Goal: Task Accomplishment & Management: Complete application form

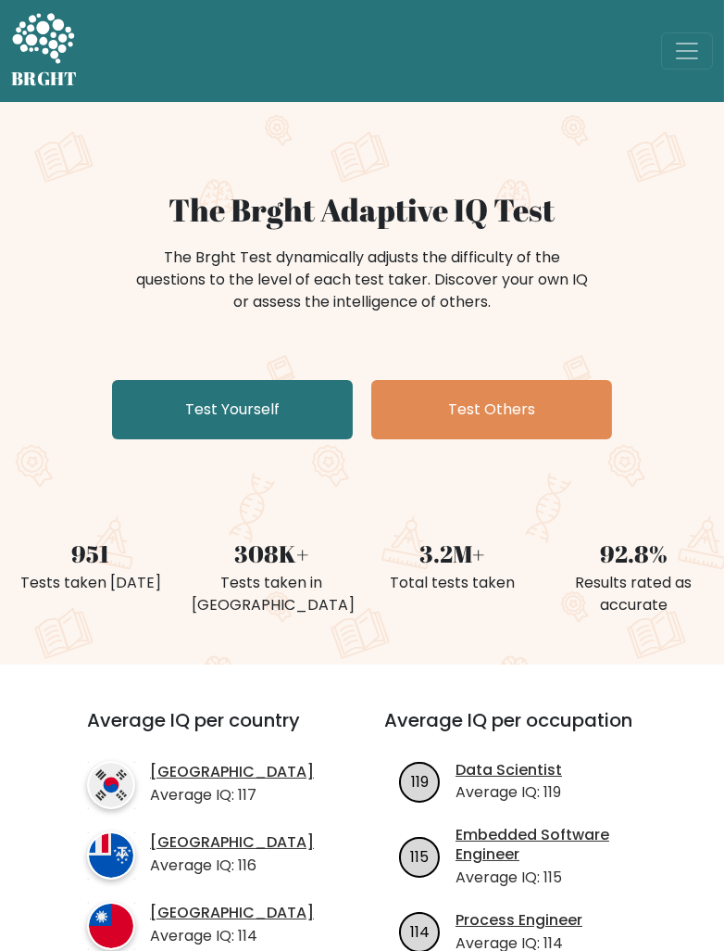
click at [159, 404] on link "Test Yourself" at bounding box center [232, 409] width 241 height 59
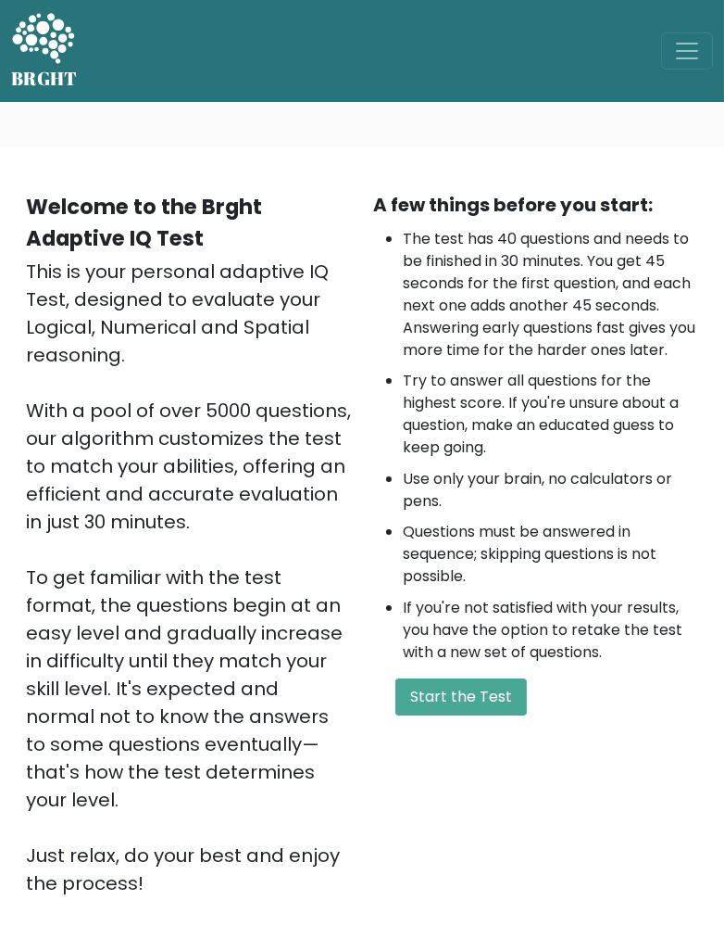
click at [431, 696] on button "Start the Test" at bounding box center [462, 696] width 132 height 37
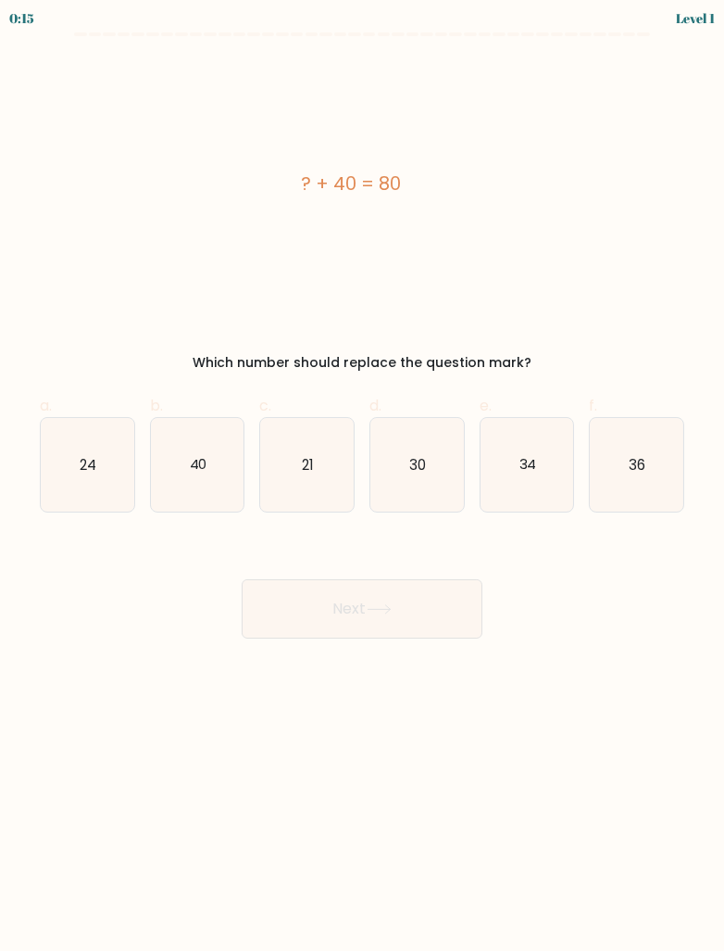
click at [186, 460] on icon "40" at bounding box center [198, 465] width 94 height 94
click at [362, 475] on input "b. 40" at bounding box center [362, 481] width 1 height 12
radio input "true"
click at [465, 611] on button "Next" at bounding box center [362, 608] width 241 height 59
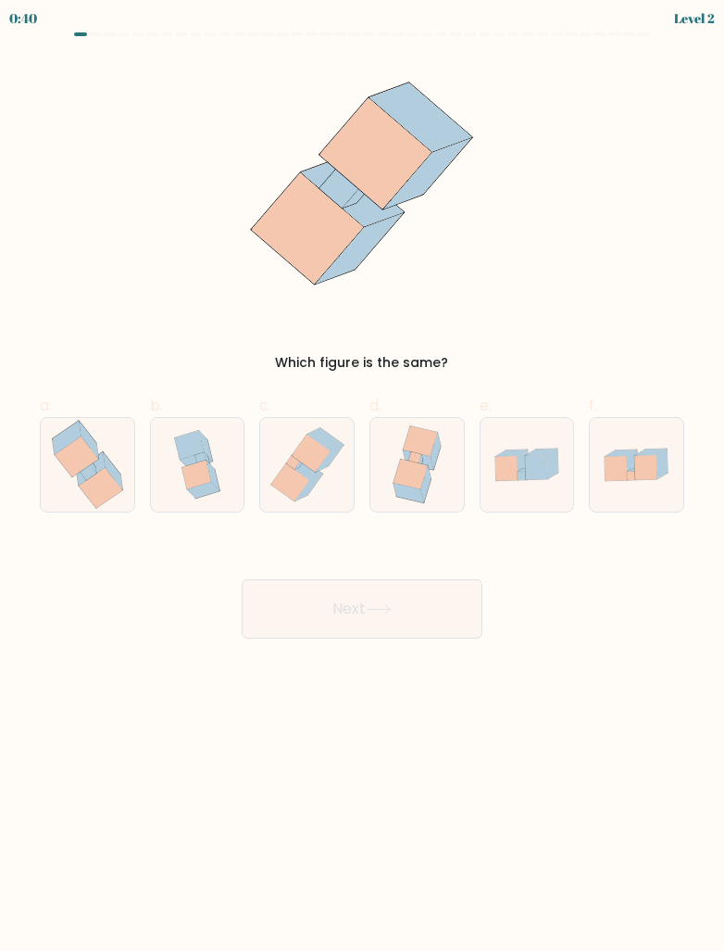
click at [80, 472] on icon at bounding box center [90, 468] width 29 height 33
click at [362, 475] on input "a." at bounding box center [362, 481] width 1 height 12
radio input "true"
click at [436, 597] on button "Next" at bounding box center [362, 608] width 241 height 59
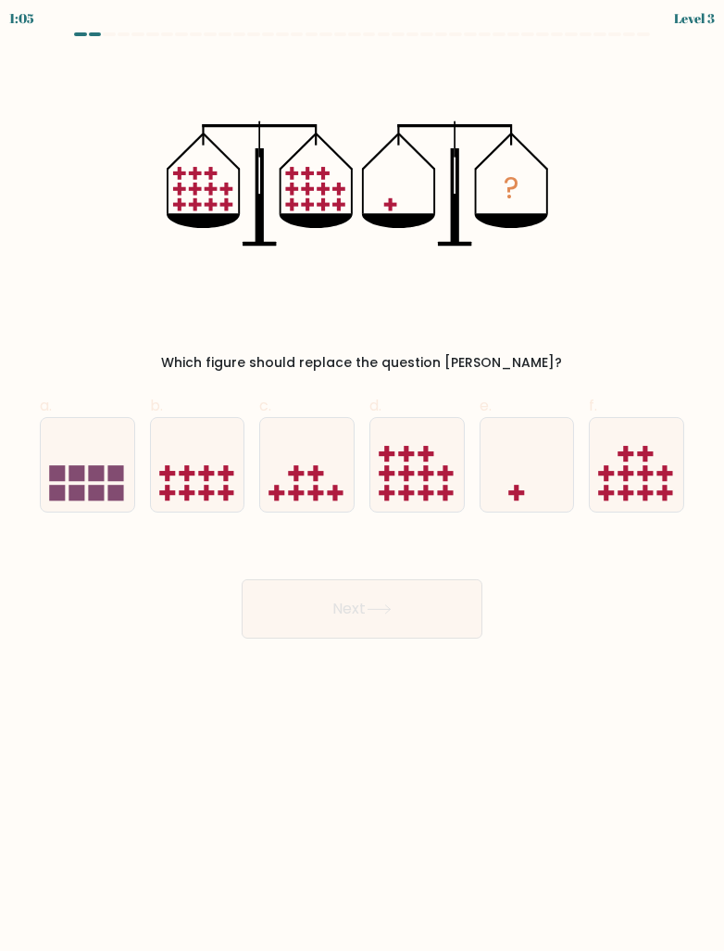
click at [435, 491] on icon at bounding box center [418, 464] width 94 height 77
click at [363, 487] on input "d." at bounding box center [362, 481] width 1 height 12
radio input "true"
click at [448, 612] on button "Next" at bounding box center [362, 608] width 241 height 59
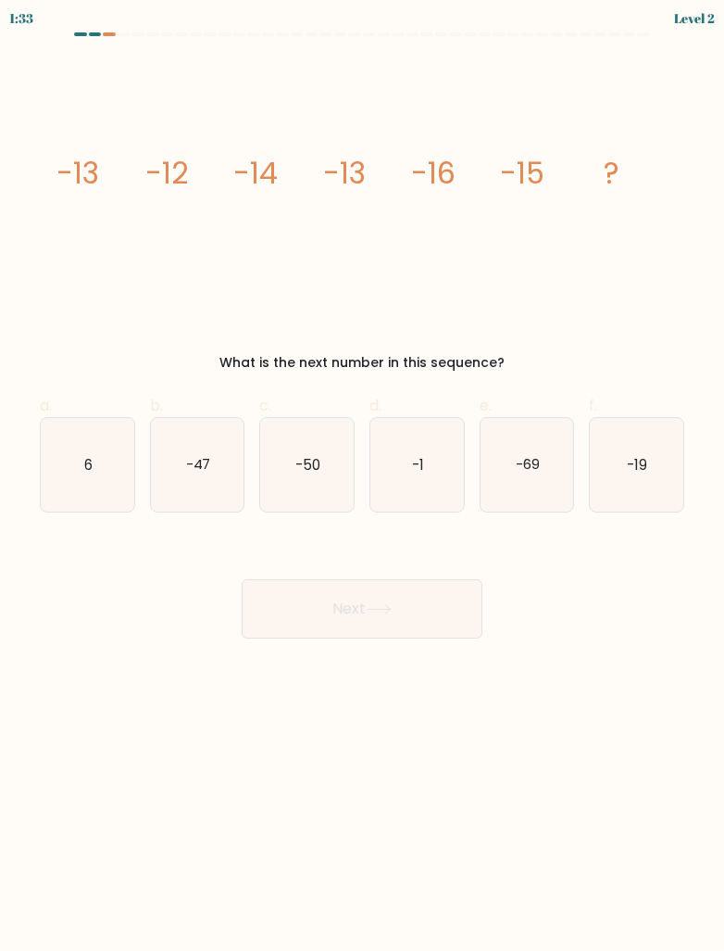
click at [636, 454] on text "-19" at bounding box center [638, 463] width 20 height 19
click at [363, 475] on input "f. -19" at bounding box center [362, 481] width 1 height 12
radio input "true"
click at [430, 607] on button "Next" at bounding box center [362, 608] width 241 height 59
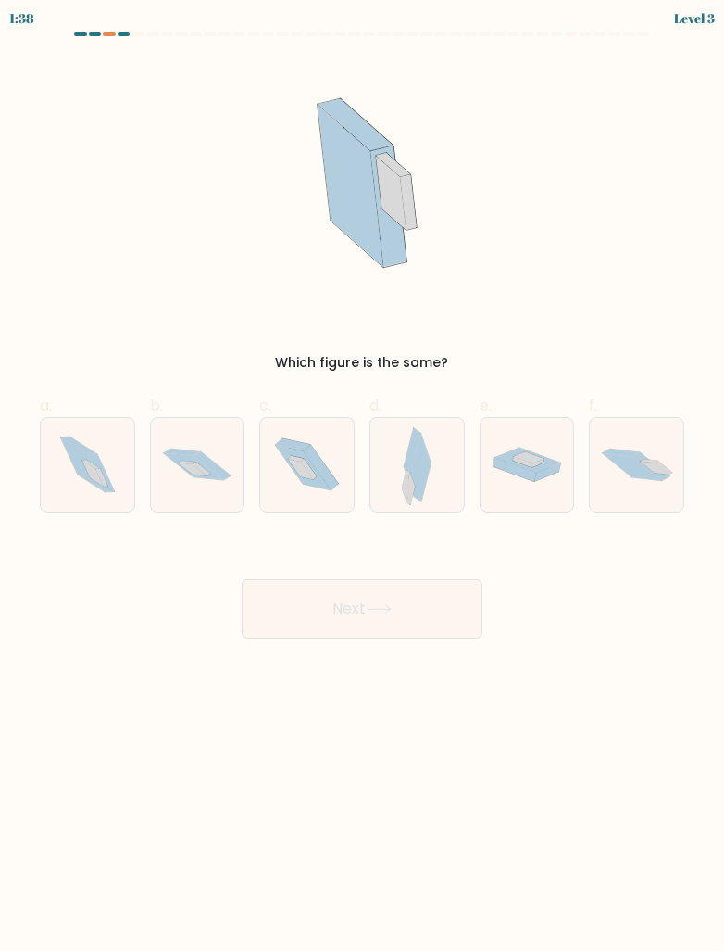
click at [182, 471] on icon at bounding box center [198, 465] width 94 height 62
click at [362, 475] on input "b." at bounding box center [362, 481] width 1 height 12
radio input "true"
click at [446, 621] on button "Next" at bounding box center [362, 608] width 241 height 59
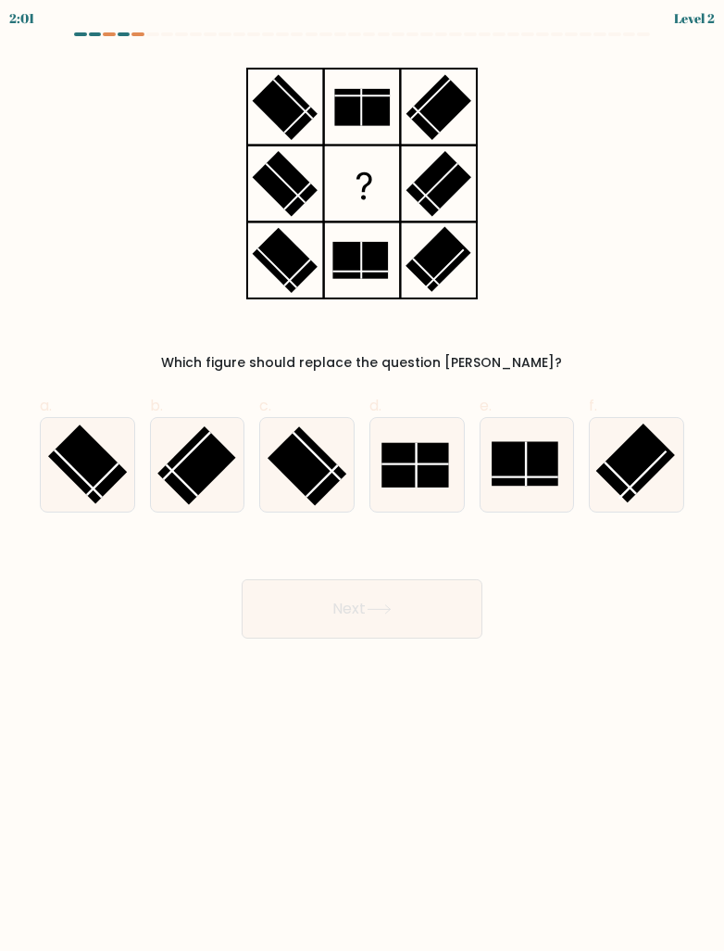
click at [429, 463] on line at bounding box center [415, 463] width 67 height 0
click at [363, 475] on input "d." at bounding box center [362, 481] width 1 height 12
radio input "true"
click at [434, 598] on button "Next" at bounding box center [362, 608] width 241 height 59
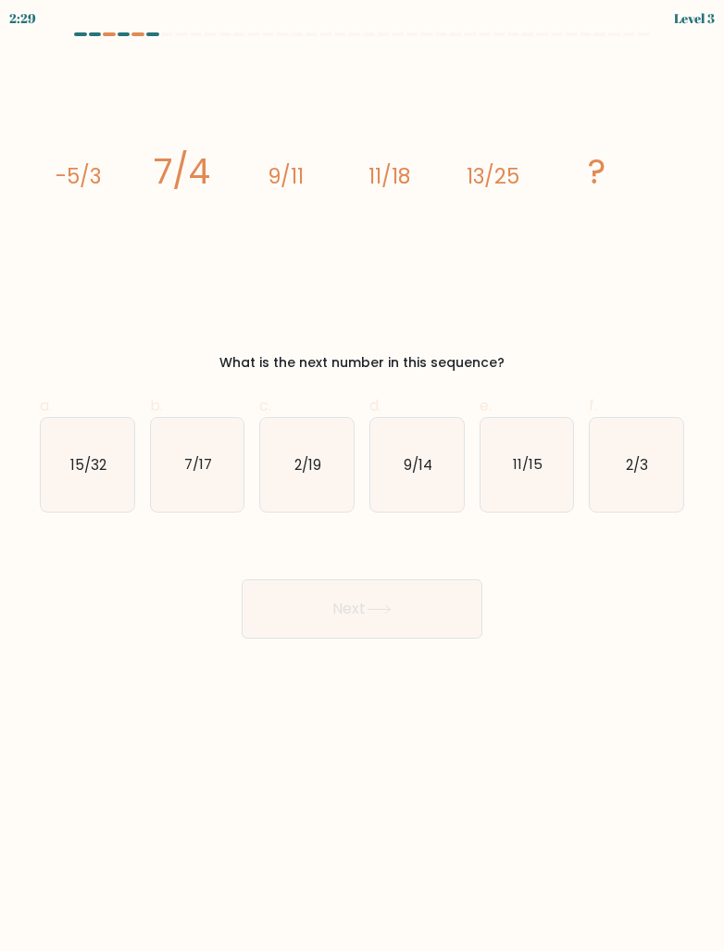
click at [76, 470] on text "15/32" at bounding box center [88, 463] width 36 height 19
click at [362, 475] on input "a. 15/32" at bounding box center [362, 481] width 1 height 12
radio input "true"
click at [449, 611] on button "Next" at bounding box center [362, 608] width 241 height 59
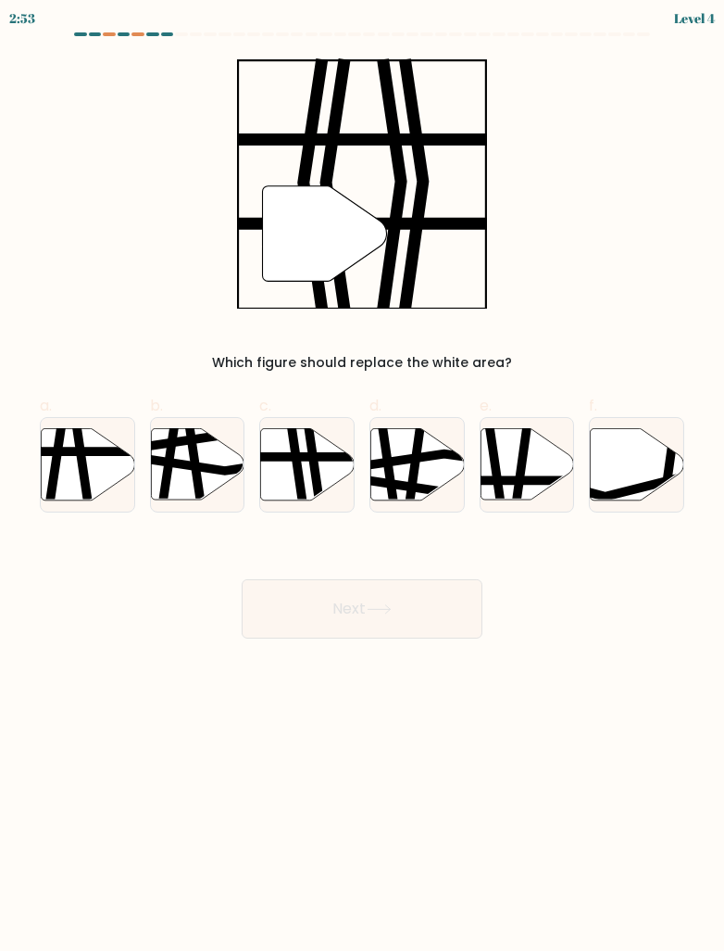
click at [295, 462] on icon at bounding box center [299, 428] width 14 height 188
click at [362, 475] on input "c." at bounding box center [362, 481] width 1 height 12
radio input "true"
click at [464, 605] on button "Next" at bounding box center [362, 608] width 241 height 59
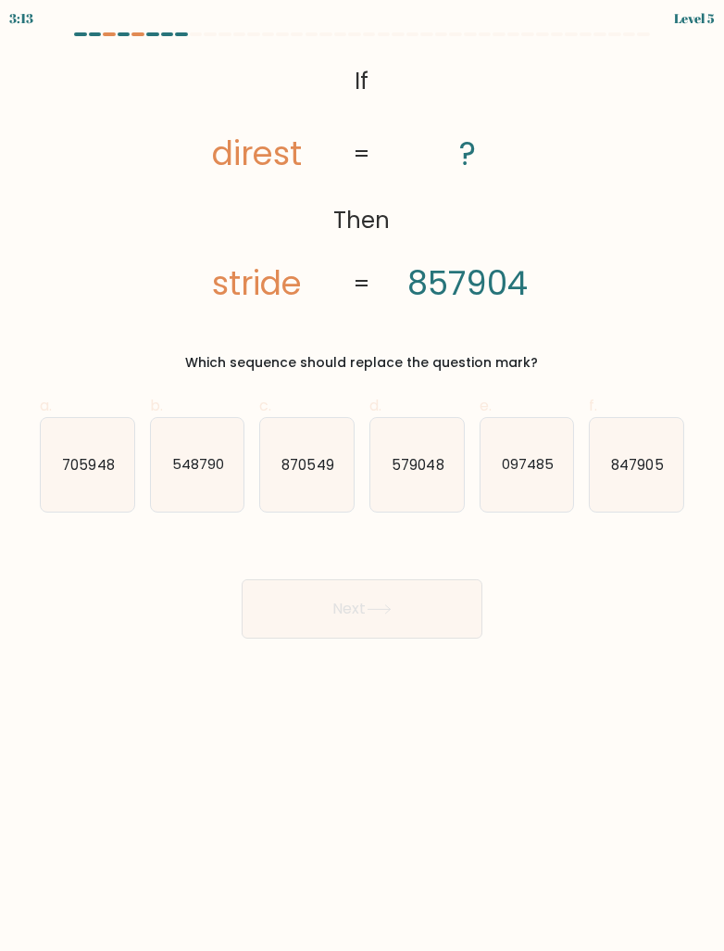
click at [535, 462] on text "097485" at bounding box center [528, 463] width 52 height 19
click at [363, 475] on input "e. 097485" at bounding box center [362, 481] width 1 height 12
radio input "true"
click at [448, 605] on button "Next" at bounding box center [362, 608] width 241 height 59
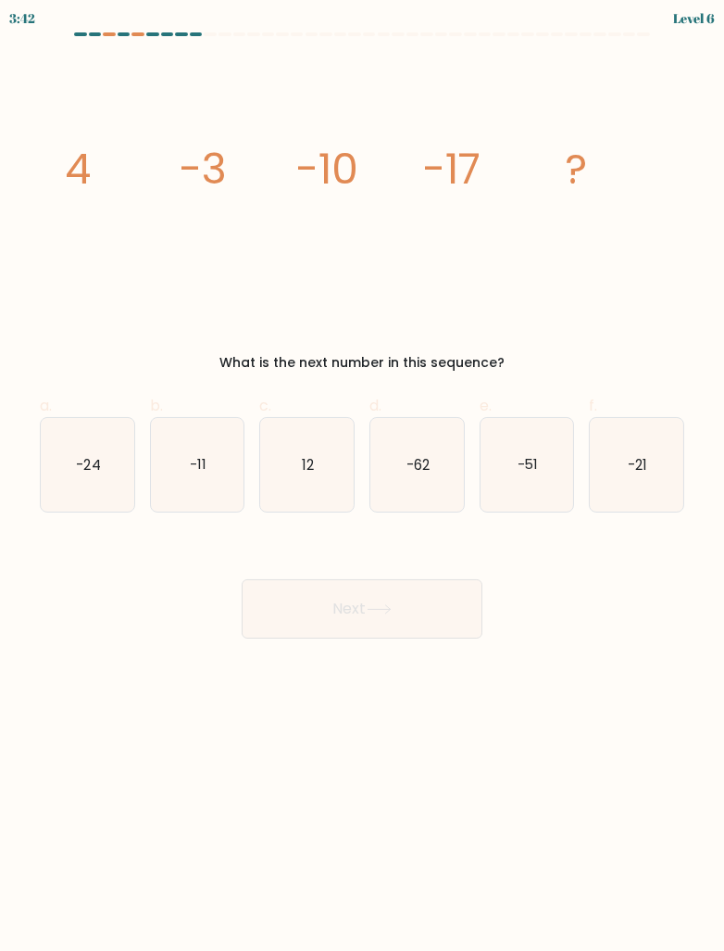
click at [93, 456] on text "-24" at bounding box center [88, 463] width 24 height 19
click at [362, 475] on input "a. -24" at bounding box center [362, 481] width 1 height 12
radio input "true"
click at [439, 608] on button "Next" at bounding box center [362, 608] width 241 height 59
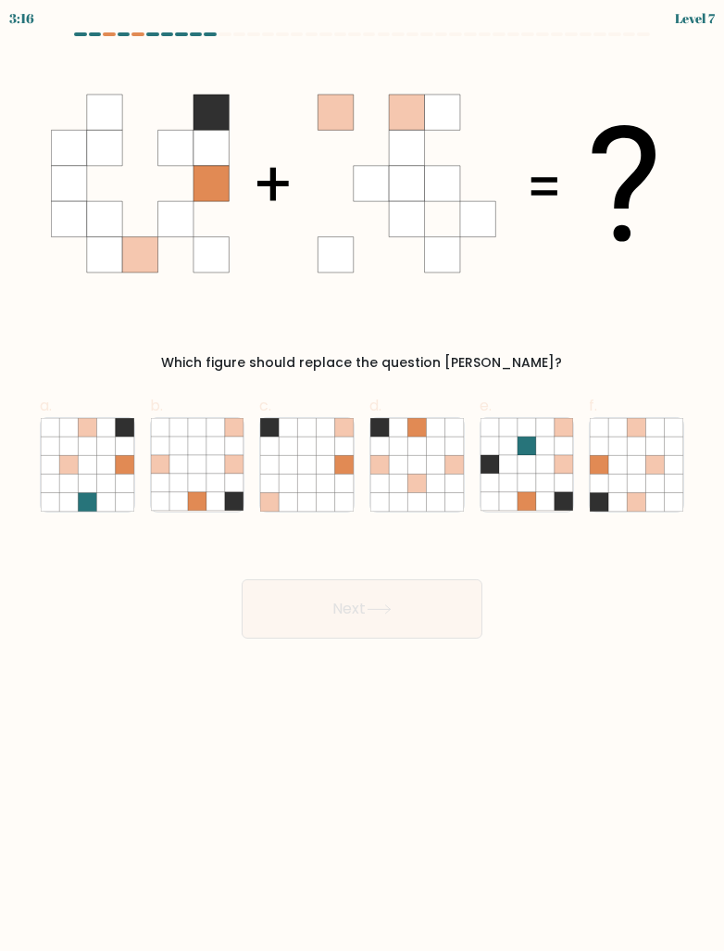
click at [181, 463] on icon at bounding box center [179, 464] width 19 height 19
click at [362, 475] on input "b." at bounding box center [362, 481] width 1 height 12
radio input "true"
click at [272, 598] on button "Next" at bounding box center [362, 608] width 241 height 59
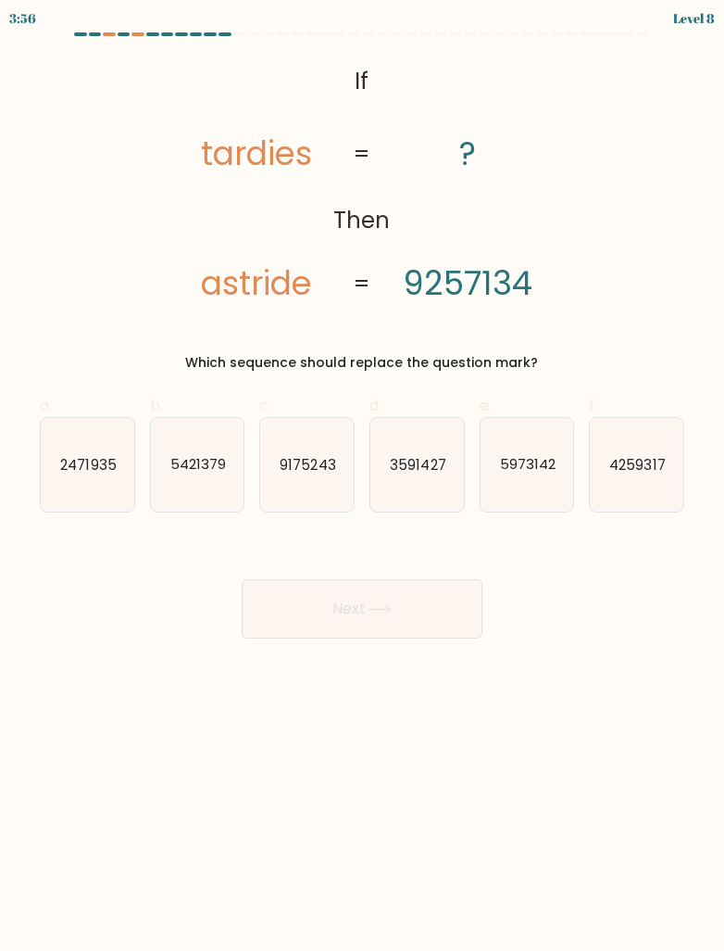
click at [548, 605] on div "Next" at bounding box center [362, 587] width 667 height 104
click at [530, 471] on text "5973142" at bounding box center [528, 463] width 56 height 19
click at [363, 475] on input "e. 5973142" at bounding box center [362, 481] width 1 height 12
radio input "true"
click at [433, 608] on button "Next" at bounding box center [362, 608] width 241 height 59
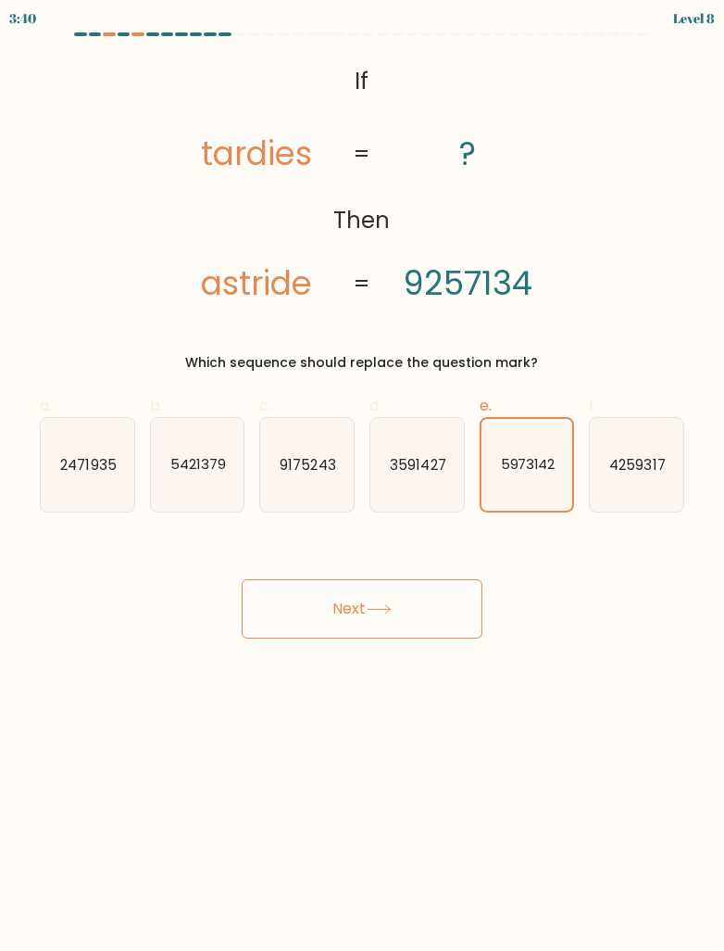
click at [450, 614] on button "Next" at bounding box center [362, 608] width 241 height 59
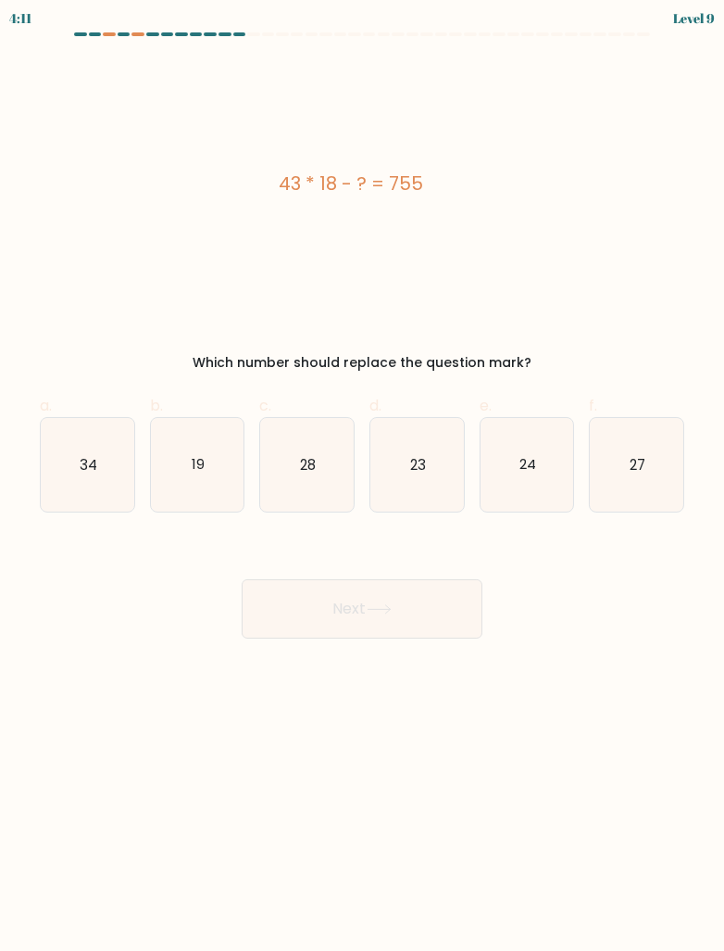
click at [176, 458] on icon "19" at bounding box center [198, 465] width 94 height 94
click at [362, 475] on input "b. 19" at bounding box center [362, 481] width 1 height 12
radio input "true"
click at [470, 598] on button "Next" at bounding box center [362, 608] width 241 height 59
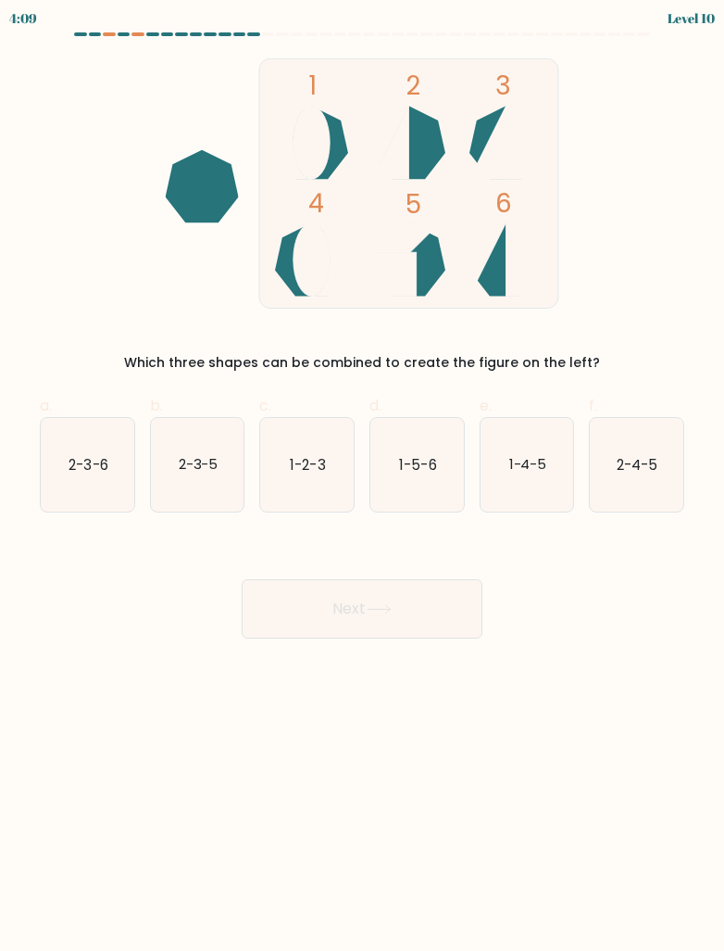
click at [451, 601] on button "Next" at bounding box center [362, 608] width 241 height 59
click at [545, 736] on body "4:54 Level 10" at bounding box center [362, 475] width 724 height 951
click at [537, 450] on icon "1-4-5" at bounding box center [528, 465] width 94 height 94
click at [363, 475] on input "e. 1-4-5" at bounding box center [362, 481] width 1 height 12
radio input "true"
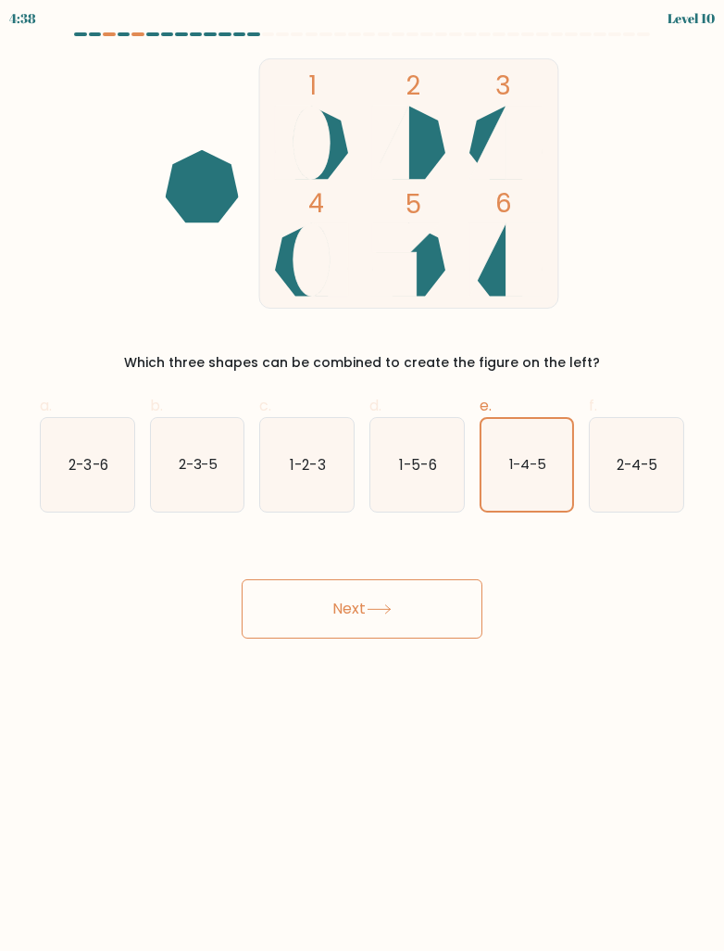
click at [436, 604] on button "Next" at bounding box center [362, 608] width 241 height 59
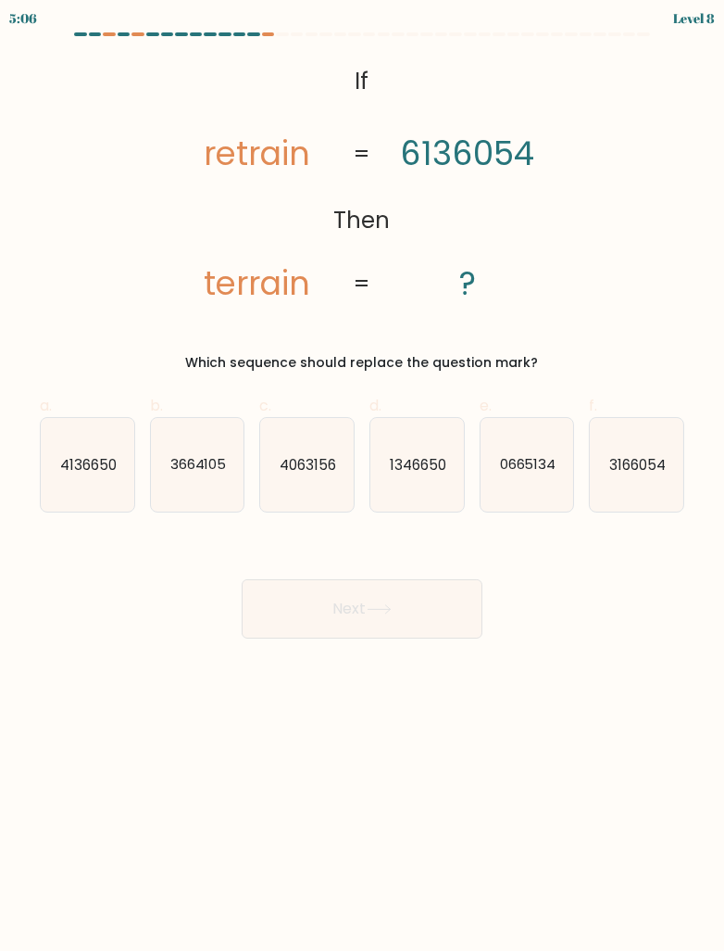
click at [634, 463] on text "3166054" at bounding box center [638, 463] width 57 height 19
click at [363, 475] on input "f. 3166054" at bounding box center [362, 481] width 1 height 12
radio input "true"
click at [448, 613] on button "Next" at bounding box center [362, 608] width 241 height 59
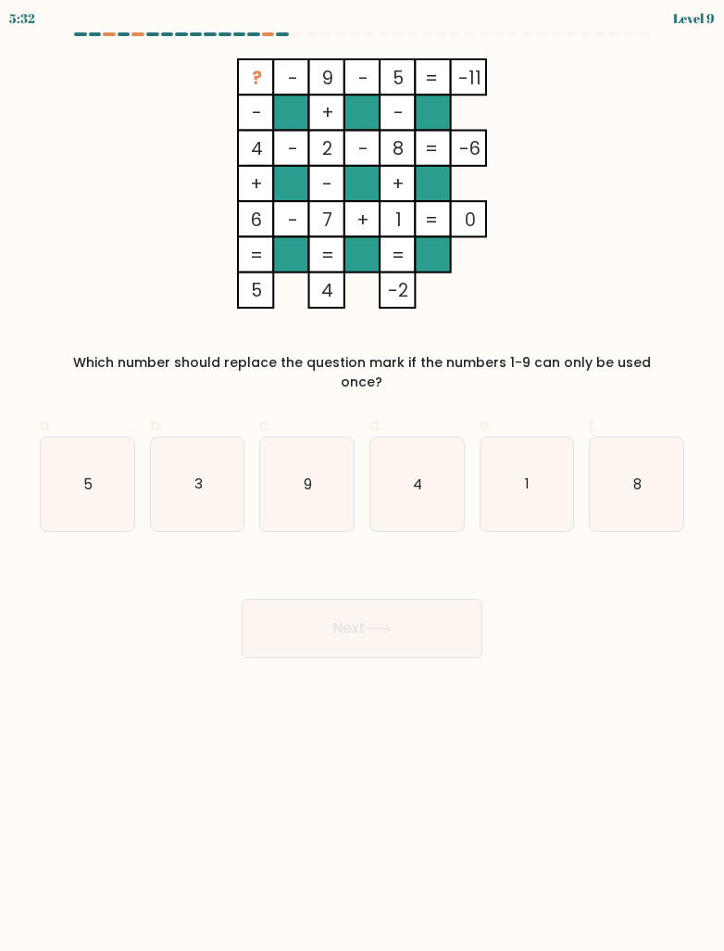
click at [176, 459] on icon "3" at bounding box center [198, 484] width 94 height 94
click at [362, 475] on input "b. 3" at bounding box center [362, 481] width 1 height 12
radio input "true"
click at [441, 619] on button "Next" at bounding box center [362, 627] width 241 height 59
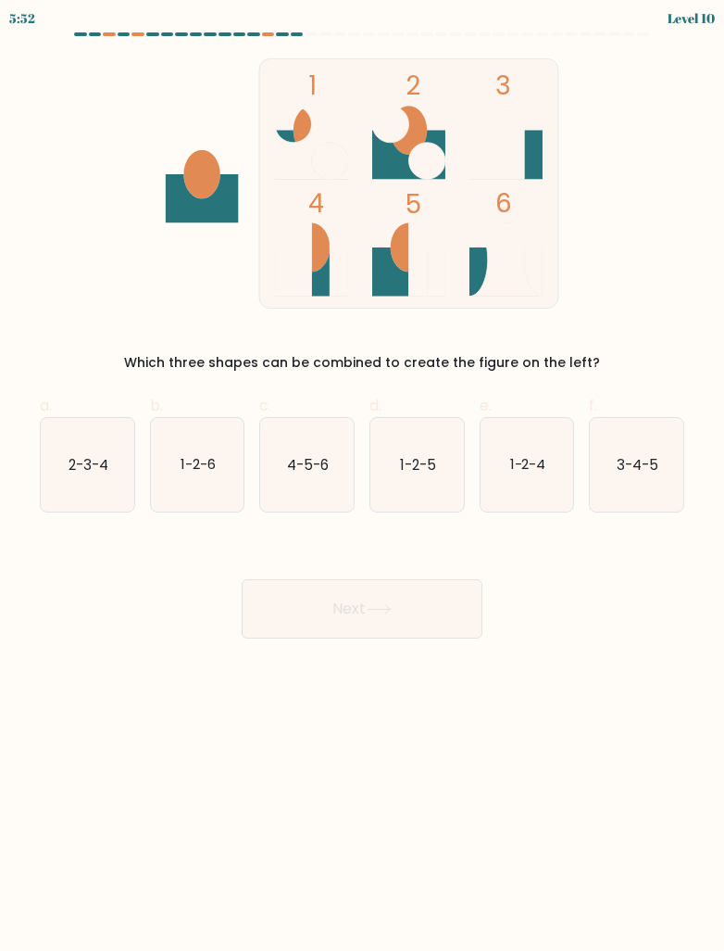
click at [294, 454] on text "4-5-6" at bounding box center [308, 463] width 42 height 19
click at [362, 475] on input "c. 4-5-6" at bounding box center [362, 481] width 1 height 12
radio input "true"
click at [462, 598] on button "Next" at bounding box center [362, 608] width 241 height 59
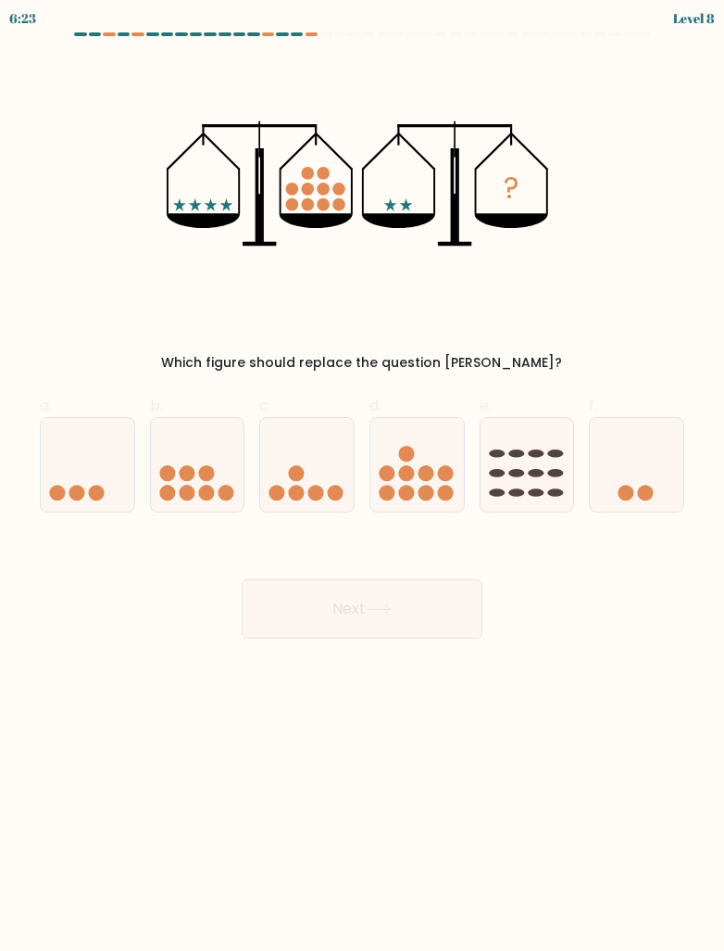
click at [277, 448] on icon at bounding box center [307, 464] width 94 height 77
click at [362, 475] on input "c." at bounding box center [362, 481] width 1 height 12
radio input "true"
click at [452, 602] on button "Next" at bounding box center [362, 608] width 241 height 59
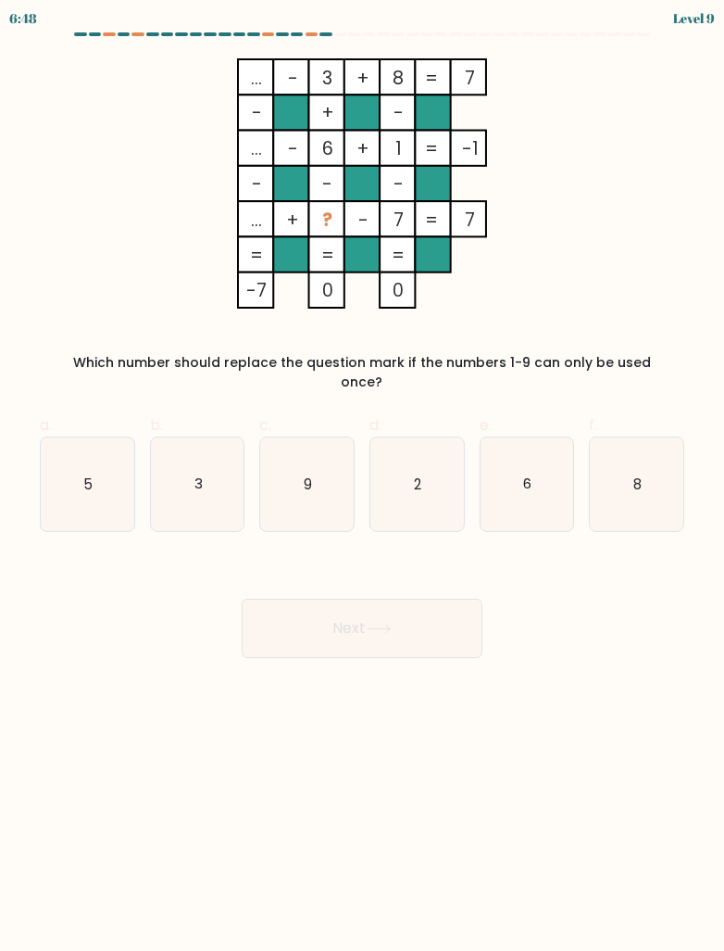
click at [208, 472] on icon "3" at bounding box center [198, 484] width 94 height 94
click at [362, 475] on input "b. 3" at bounding box center [362, 481] width 1 height 12
radio input "true"
click at [460, 623] on button "Next" at bounding box center [362, 627] width 241 height 59
click at [455, 608] on button "Next" at bounding box center [362, 627] width 241 height 59
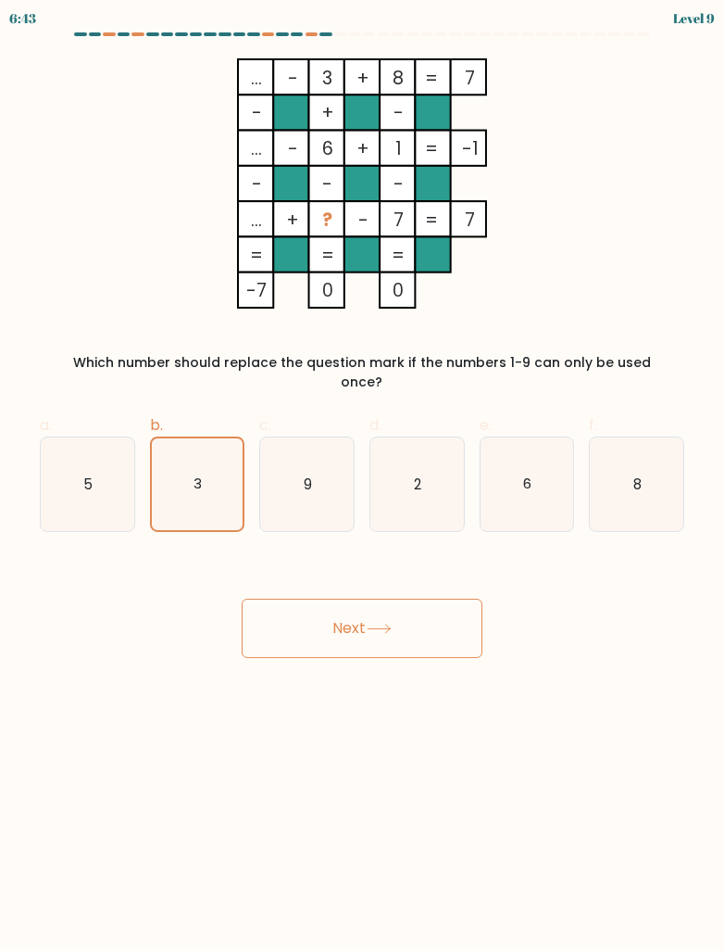
click at [437, 602] on button "Next" at bounding box center [362, 627] width 241 height 59
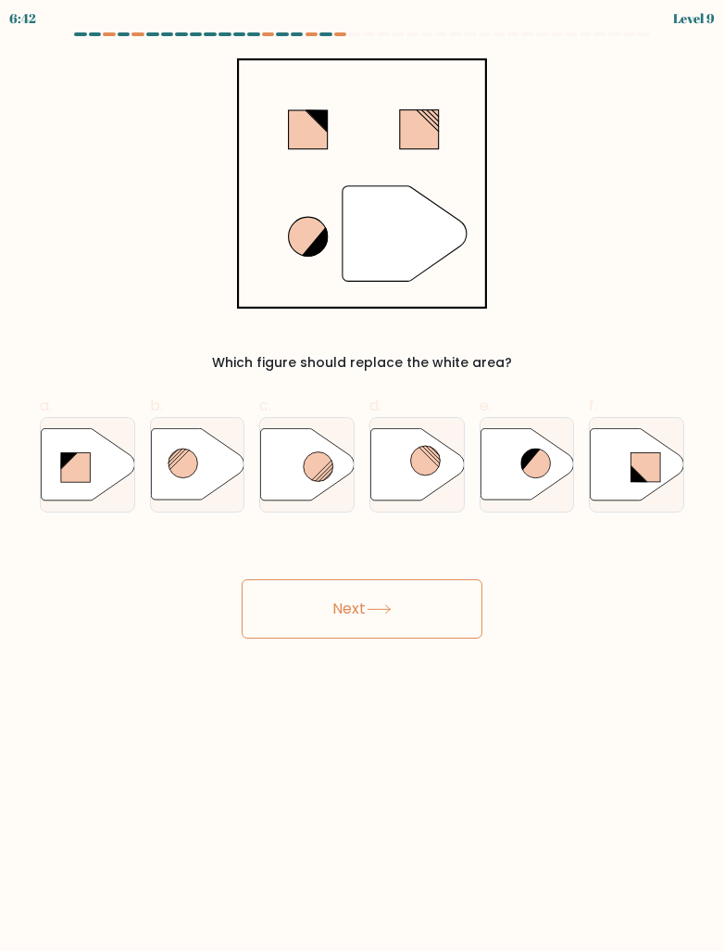
click at [181, 472] on circle at bounding box center [184, 463] width 30 height 30
click at [362, 475] on input "b." at bounding box center [362, 481] width 1 height 12
radio input "true"
click at [198, 456] on icon at bounding box center [198, 464] width 92 height 70
click at [362, 475] on input "b." at bounding box center [362, 481] width 1 height 12
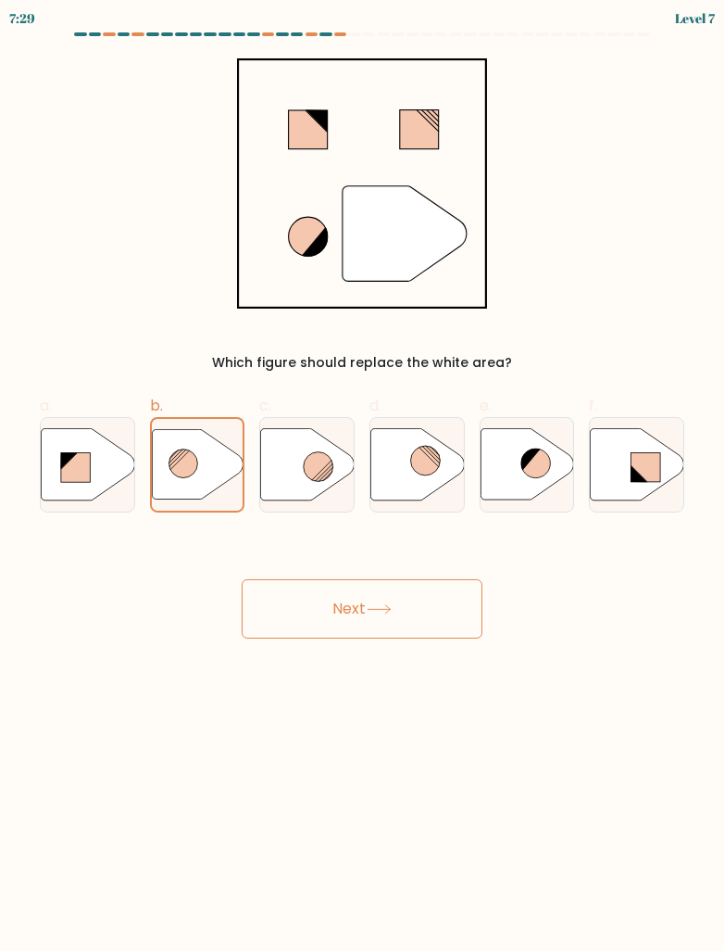
click at [95, 483] on icon at bounding box center [88, 463] width 94 height 71
click at [362, 483] on input "a." at bounding box center [362, 481] width 1 height 12
radio input "true"
click at [450, 612] on button "Next" at bounding box center [362, 608] width 241 height 59
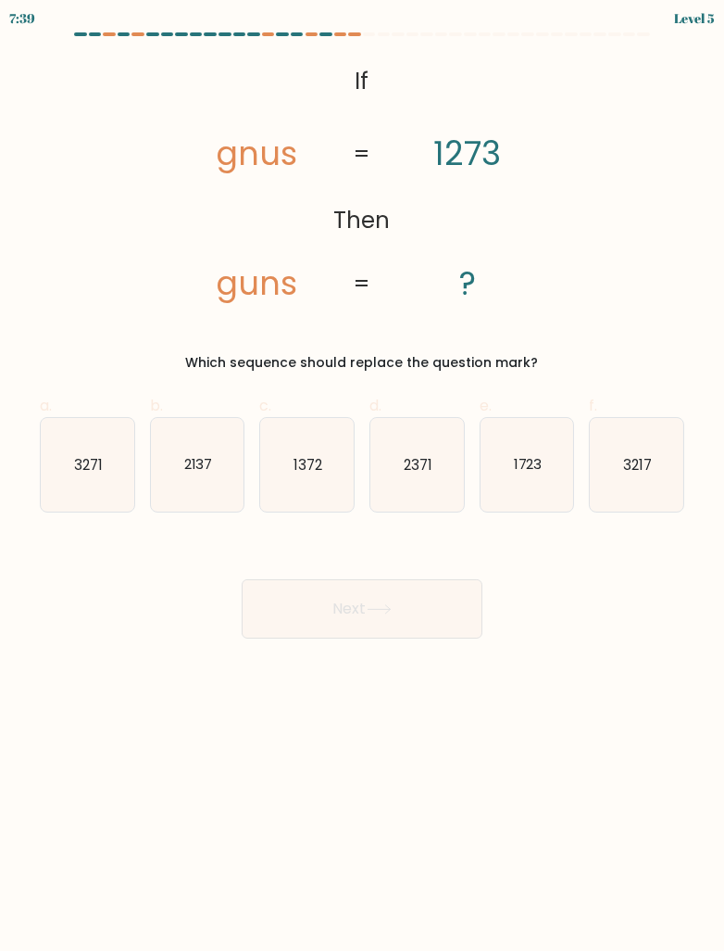
click at [519, 461] on text "1723" at bounding box center [527, 463] width 29 height 19
click at [363, 475] on input "e. 1723" at bounding box center [362, 481] width 1 height 12
radio input "true"
click at [433, 611] on button "Next" at bounding box center [362, 608] width 241 height 59
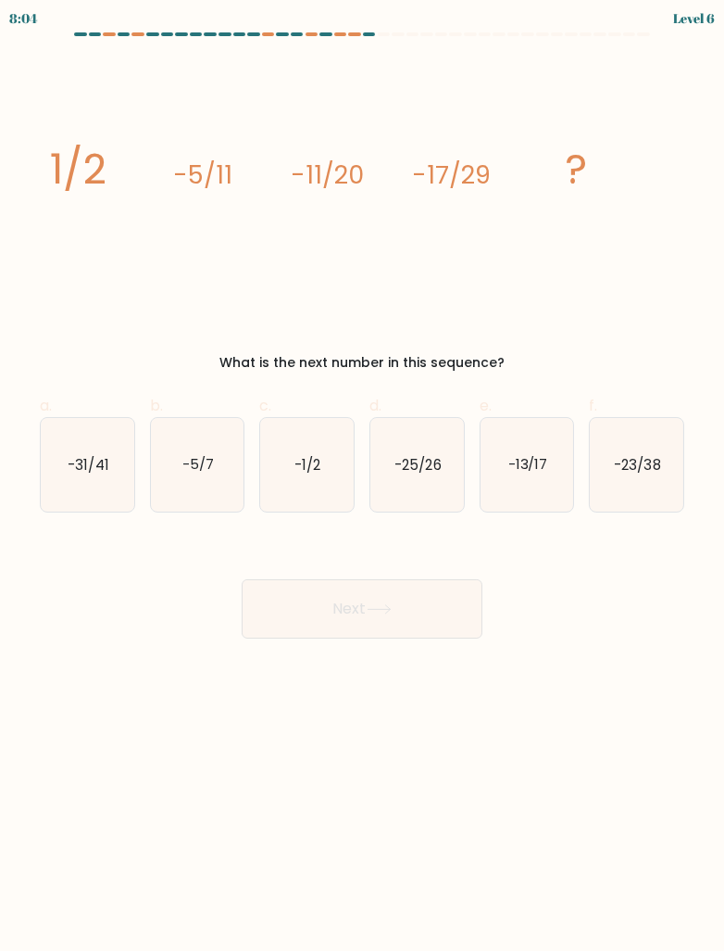
click at [619, 490] on icon "-23/38" at bounding box center [637, 465] width 94 height 94
click at [363, 487] on input "f. -23/38" at bounding box center [362, 481] width 1 height 12
radio input "true"
click at [467, 610] on button "Next" at bounding box center [362, 608] width 241 height 59
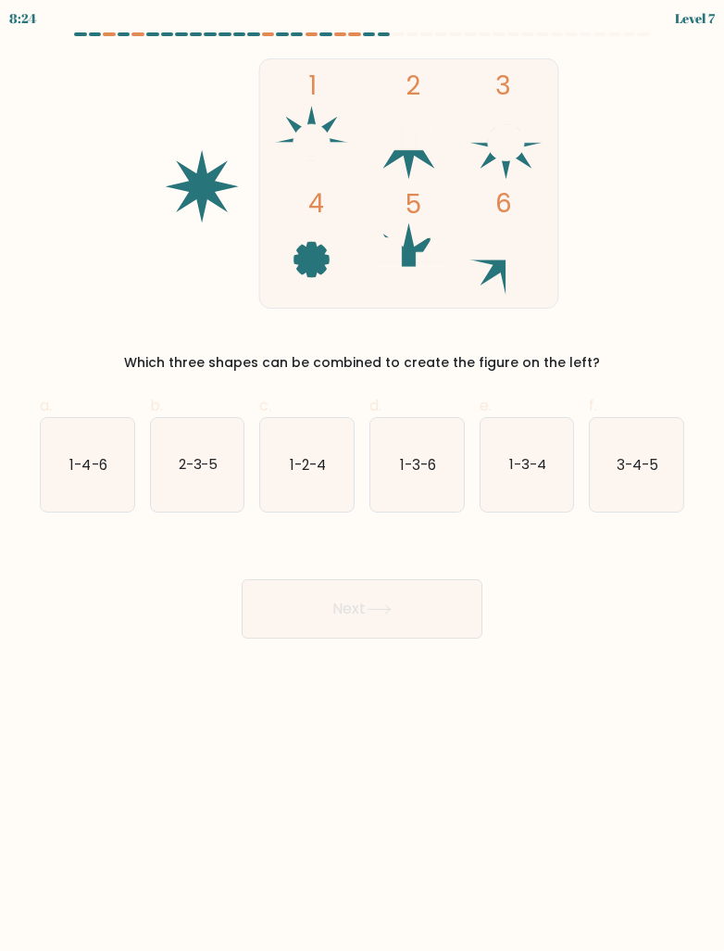
click at [81, 453] on icon "1-4-6" at bounding box center [88, 465] width 94 height 94
click at [362, 475] on input "a. 1-4-6" at bounding box center [362, 481] width 1 height 12
radio input "true"
click at [438, 611] on button "Next" at bounding box center [362, 608] width 241 height 59
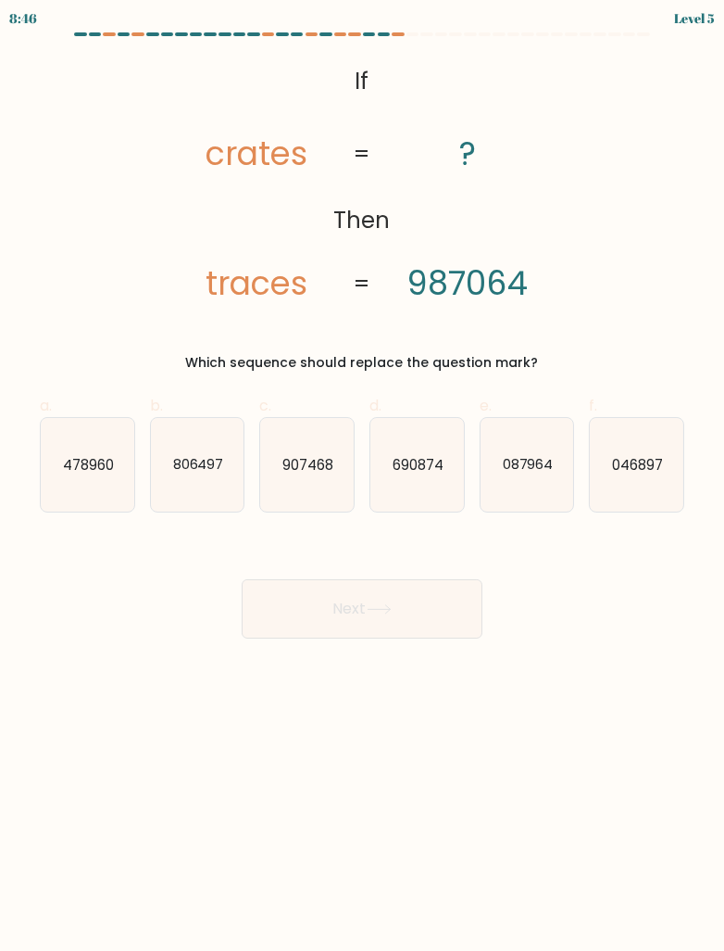
click at [539, 466] on text "087964" at bounding box center [527, 463] width 51 height 19
click at [363, 475] on input "e. 087964" at bounding box center [362, 481] width 1 height 12
radio input "true"
click at [443, 607] on button "Next" at bounding box center [362, 608] width 241 height 59
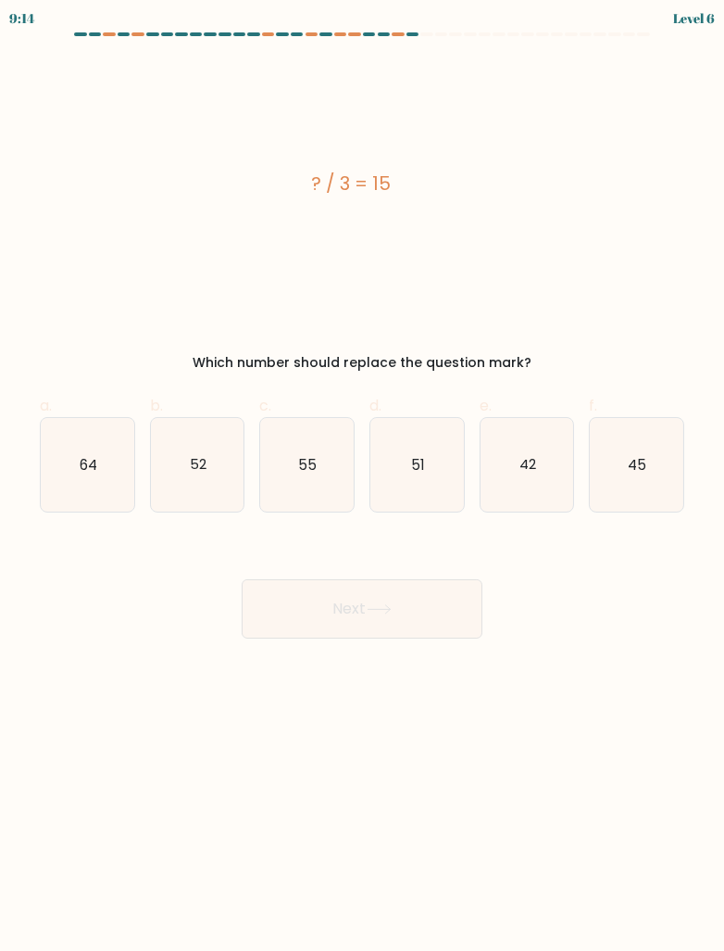
click at [640, 460] on text "45" at bounding box center [638, 463] width 19 height 19
click at [363, 475] on input "f. 45" at bounding box center [362, 481] width 1 height 12
radio input "true"
click at [459, 618] on button "Next" at bounding box center [362, 608] width 241 height 59
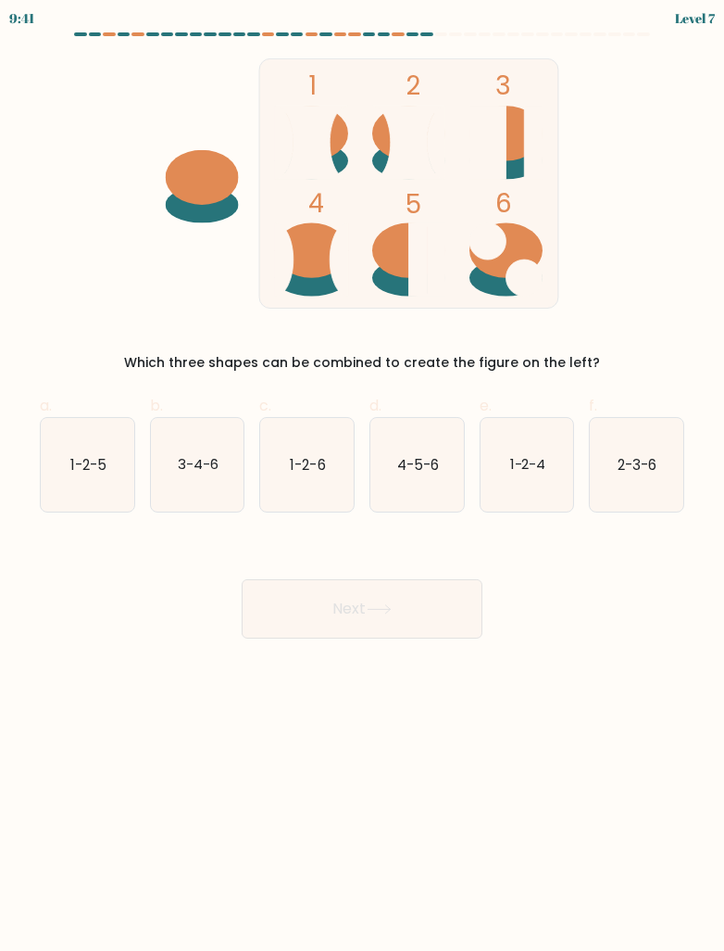
click at [440, 475] on icon "4-5-6" at bounding box center [418, 465] width 94 height 94
click at [363, 475] on input "d. 4-5-6" at bounding box center [362, 481] width 1 height 12
radio input "true"
click at [425, 628] on button "Next" at bounding box center [362, 608] width 241 height 59
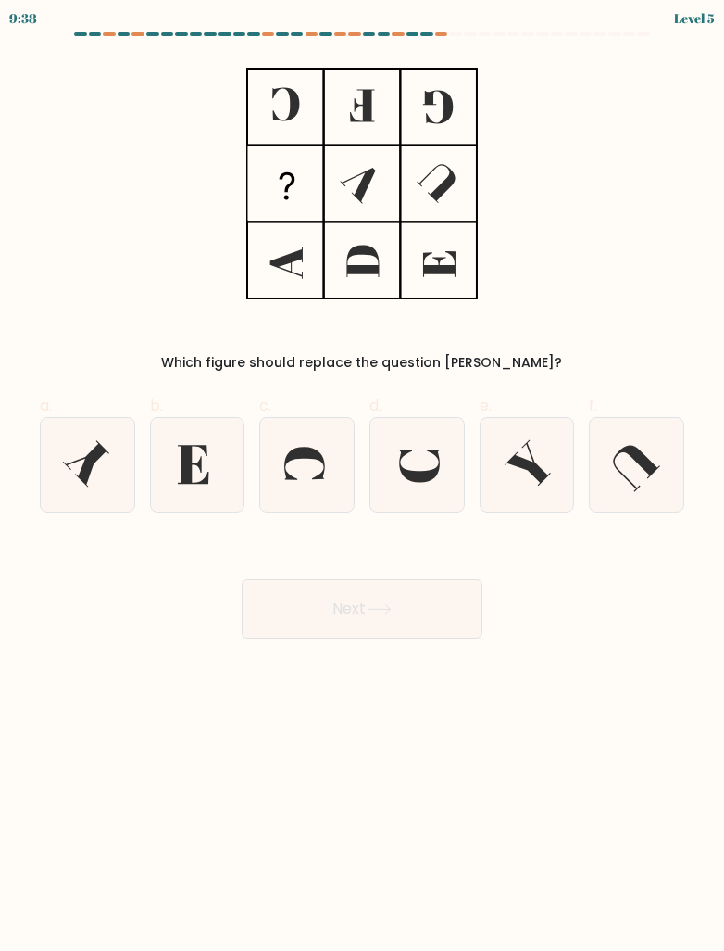
click at [173, 485] on icon at bounding box center [198, 465] width 94 height 94
click at [362, 485] on input "b." at bounding box center [362, 481] width 1 height 12
radio input "true"
click at [462, 600] on button "Next" at bounding box center [362, 608] width 241 height 59
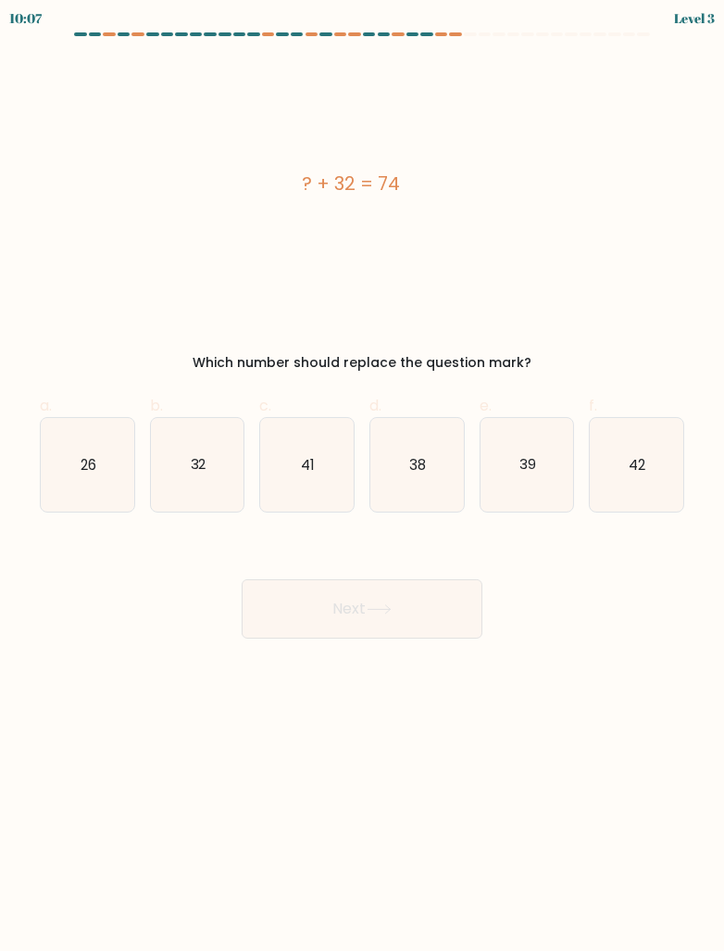
click at [642, 456] on text "42" at bounding box center [638, 463] width 17 height 19
click at [363, 475] on input "f. 42" at bounding box center [362, 481] width 1 height 12
radio input "true"
click at [470, 604] on button "Next" at bounding box center [362, 608] width 241 height 59
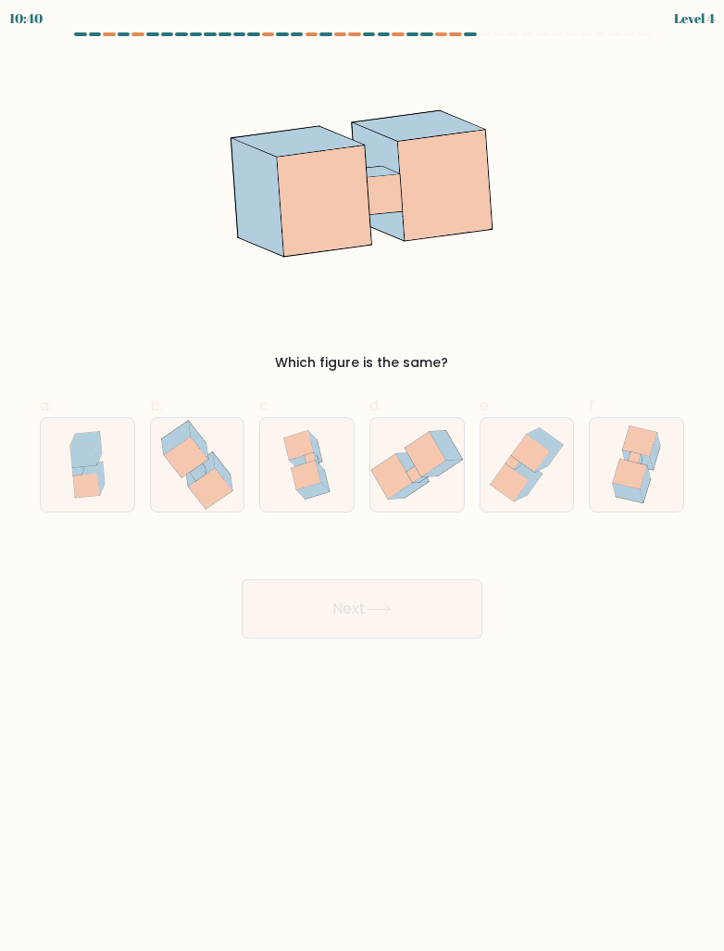
click at [182, 475] on icon at bounding box center [186, 456] width 44 height 41
click at [362, 475] on input "b." at bounding box center [362, 481] width 1 height 12
radio input "true"
click at [460, 595] on button "Next" at bounding box center [362, 608] width 241 height 59
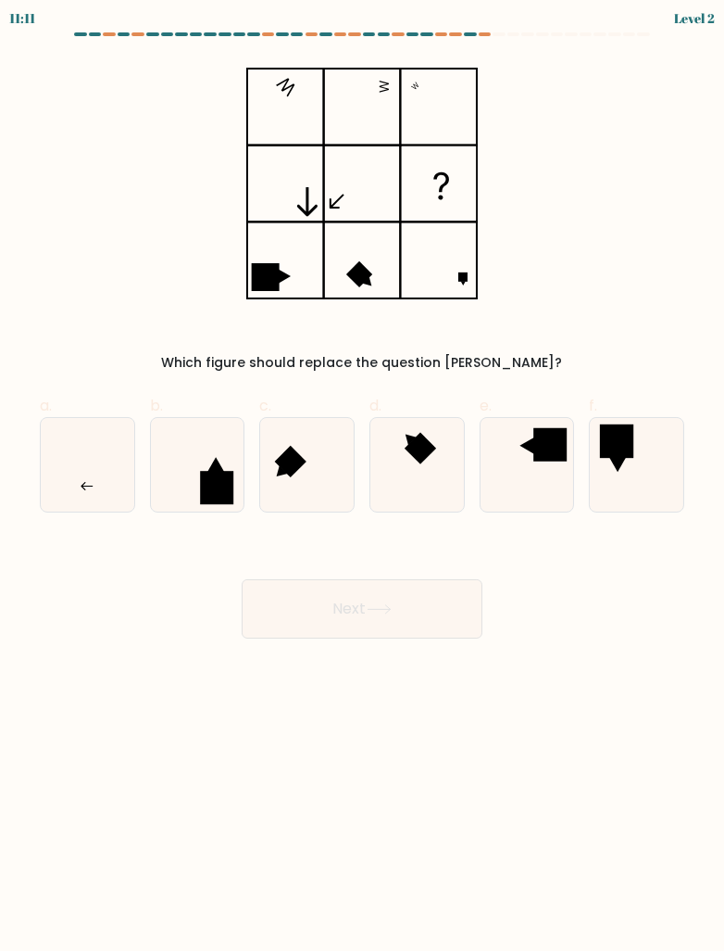
click at [524, 470] on icon at bounding box center [528, 465] width 94 height 94
click at [363, 475] on input "e." at bounding box center [362, 481] width 1 height 12
radio input "true"
click at [451, 611] on button "Next" at bounding box center [362, 608] width 241 height 59
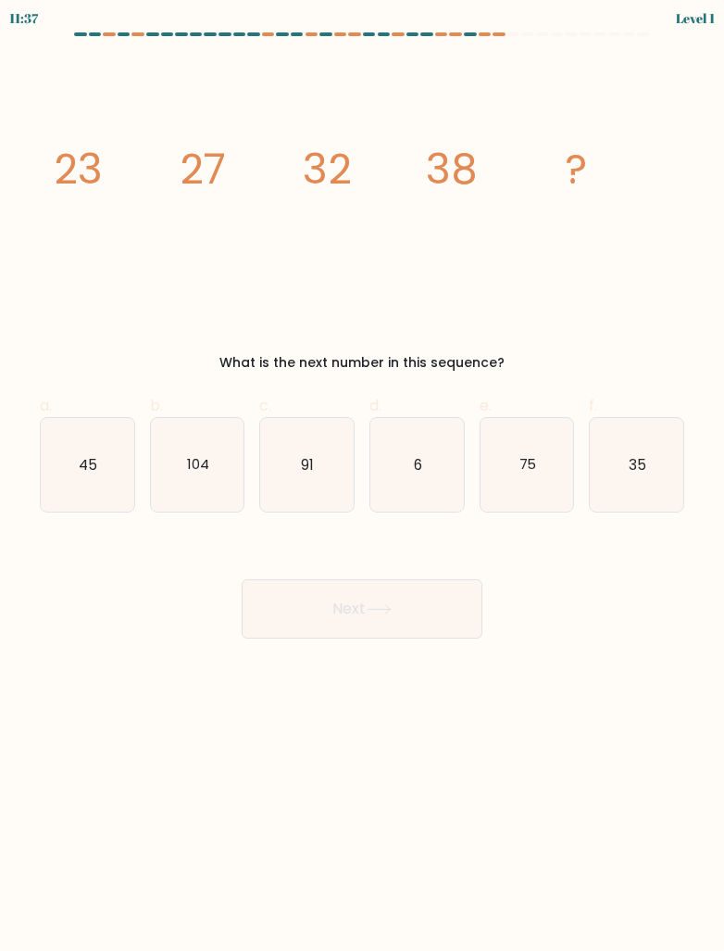
click at [105, 455] on icon "45" at bounding box center [88, 465] width 94 height 94
click at [362, 475] on input "a. 45" at bounding box center [362, 481] width 1 height 12
radio input "true"
click at [436, 614] on button "Next" at bounding box center [362, 608] width 241 height 59
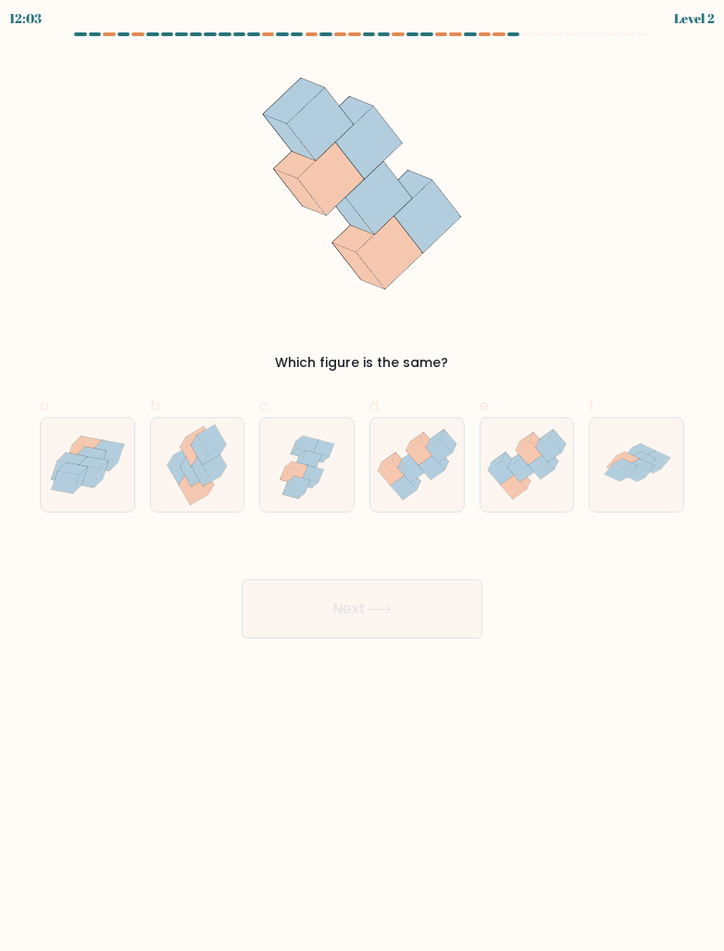
click at [287, 445] on icon at bounding box center [307, 465] width 94 height 90
click at [362, 475] on input "c." at bounding box center [362, 481] width 1 height 12
radio input "true"
click at [460, 601] on button "Next" at bounding box center [362, 608] width 241 height 59
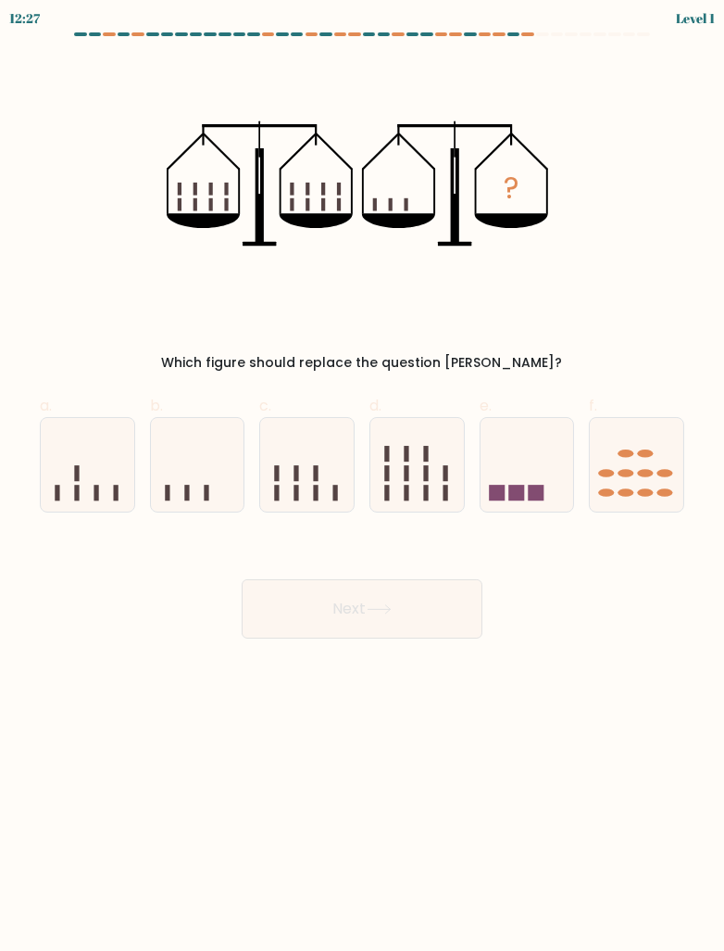
click at [272, 450] on icon at bounding box center [307, 464] width 94 height 77
click at [362, 475] on input "c." at bounding box center [362, 481] width 1 height 12
radio input "true"
click at [470, 610] on button "Next" at bounding box center [362, 608] width 241 height 59
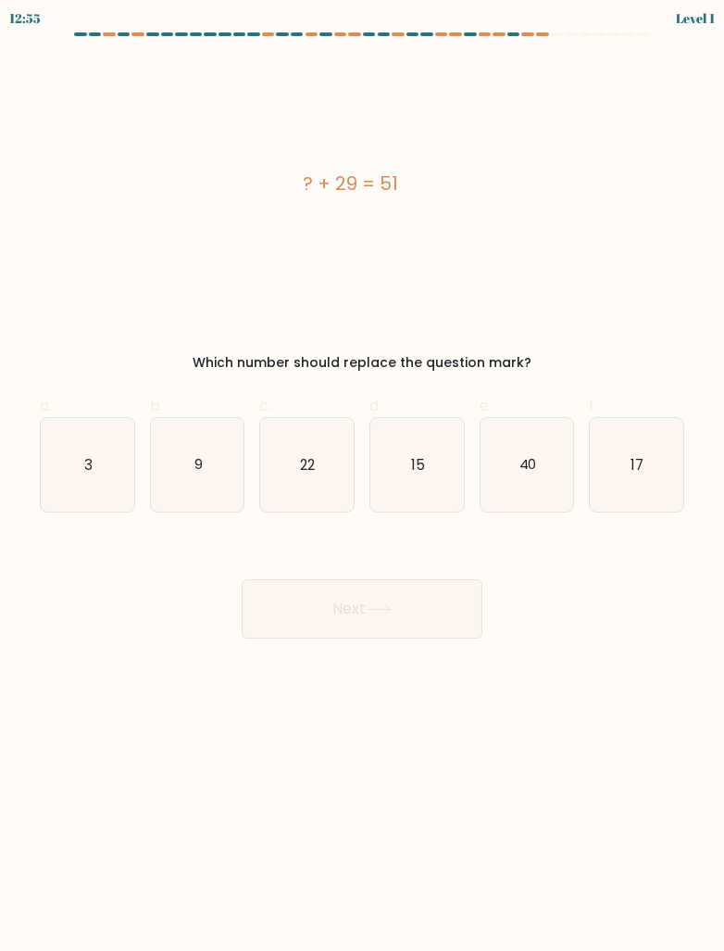
click at [283, 434] on icon "22" at bounding box center [307, 465] width 94 height 94
click at [362, 475] on input "c. 22" at bounding box center [362, 481] width 1 height 12
radio input "true"
click at [452, 601] on button "Next" at bounding box center [362, 608] width 241 height 59
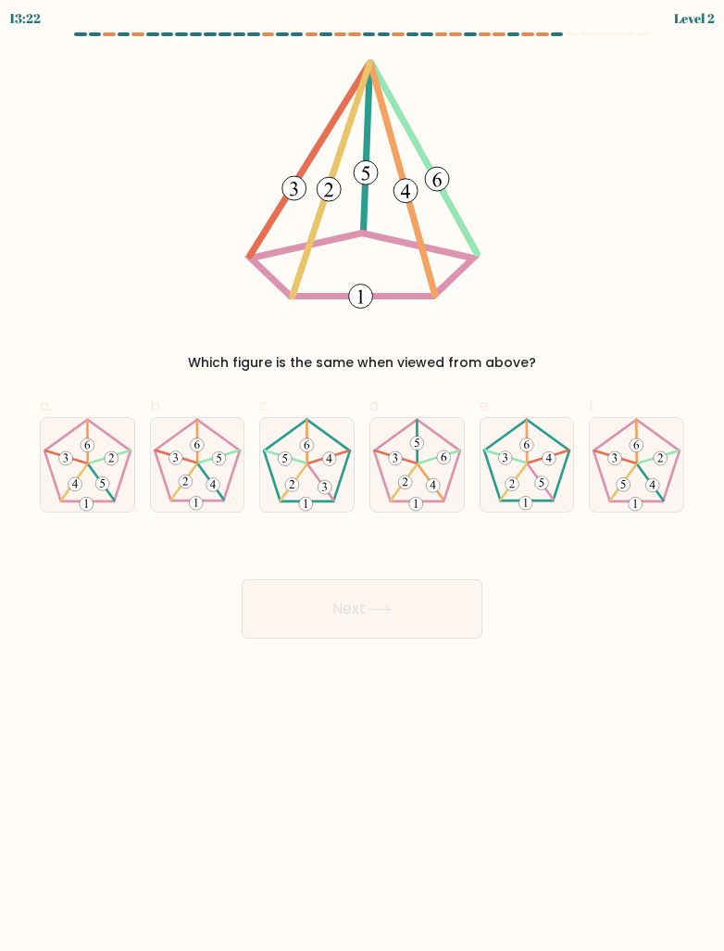
click at [82, 481] on icon at bounding box center [88, 465] width 94 height 94
click at [362, 481] on input "a." at bounding box center [362, 481] width 1 height 12
radio input "true"
click at [470, 601] on button "Next" at bounding box center [362, 608] width 241 height 59
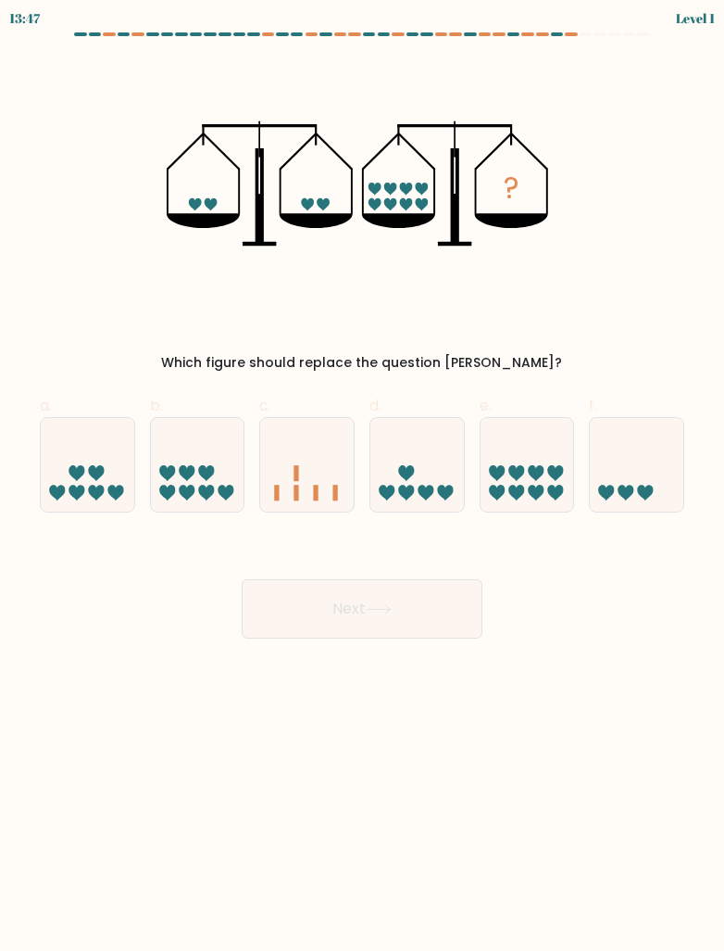
click at [173, 454] on icon at bounding box center [198, 464] width 94 height 77
click at [362, 475] on input "b." at bounding box center [362, 481] width 1 height 12
radio input "true"
click at [448, 619] on button "Next" at bounding box center [362, 608] width 241 height 59
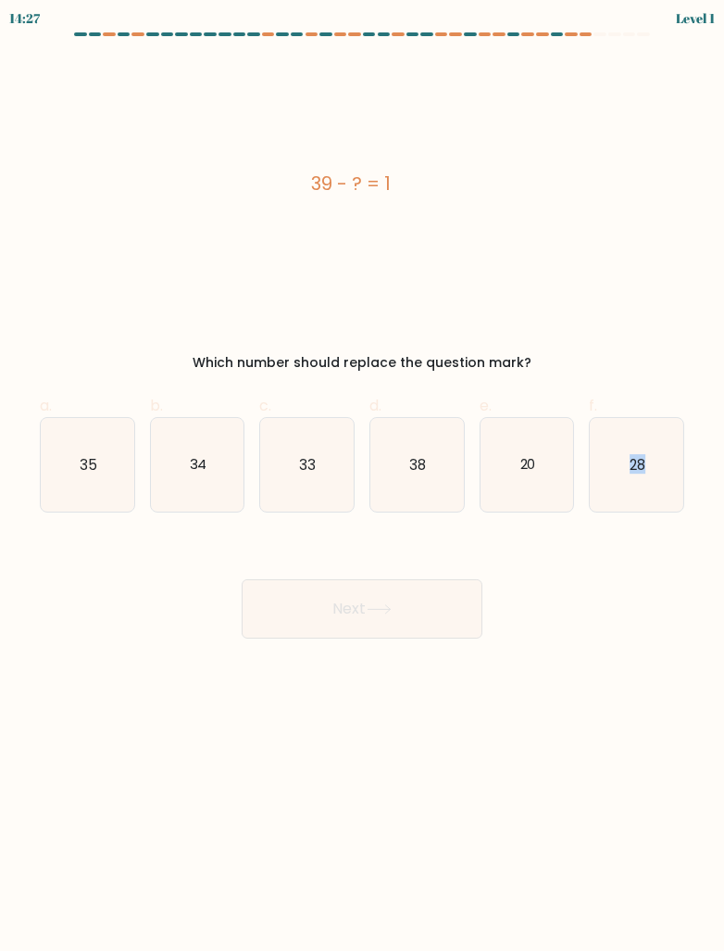
click at [578, 687] on body "14:27 Level 1" at bounding box center [362, 475] width 724 height 951
click at [447, 475] on icon "38" at bounding box center [418, 465] width 94 height 94
click at [363, 475] on input "d. 38" at bounding box center [362, 481] width 1 height 12
radio input "true"
click at [438, 602] on button "Next" at bounding box center [362, 608] width 241 height 59
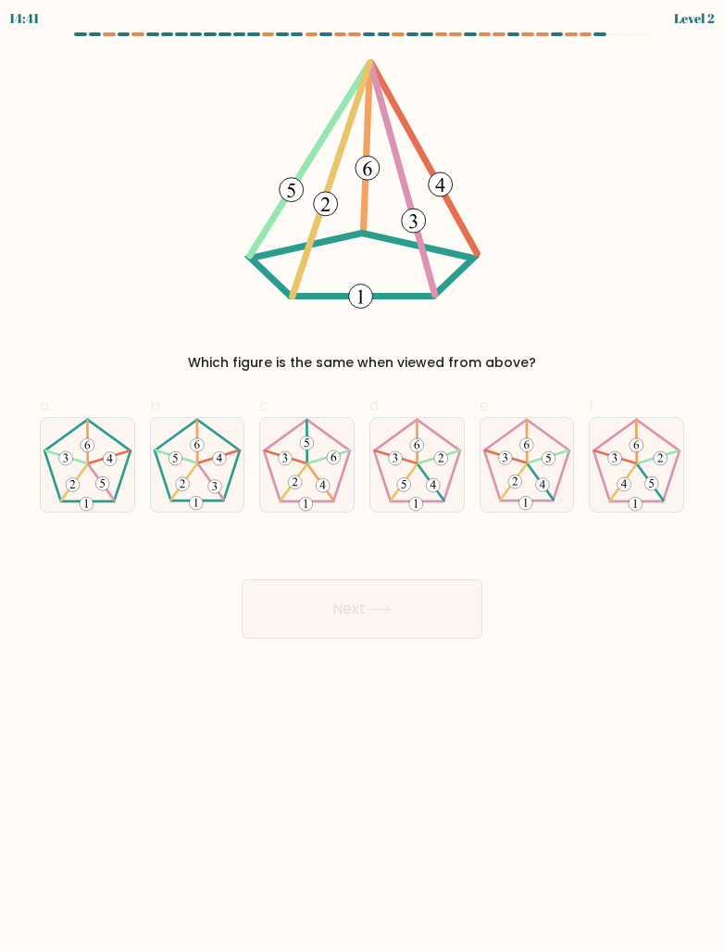
click at [427, 493] on icon at bounding box center [418, 465] width 94 height 94
click at [363, 487] on input "d." at bounding box center [362, 481] width 1 height 12
radio input "true"
click at [433, 628] on button "Next" at bounding box center [362, 608] width 241 height 59
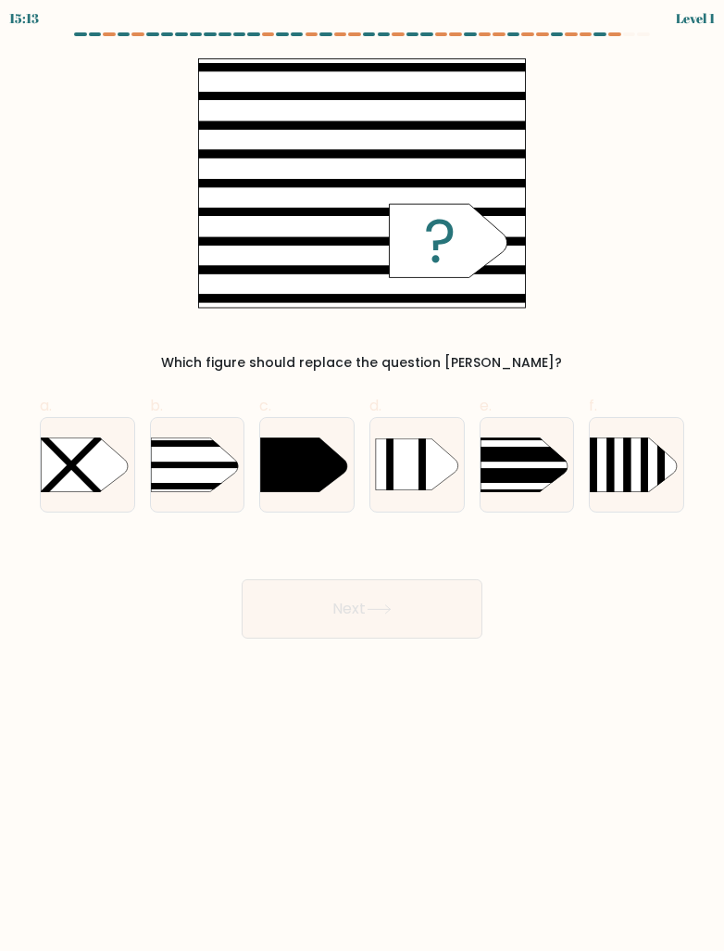
click at [178, 463] on rect at bounding box center [131, 464] width 244 height 6
click at [362, 475] on input "b." at bounding box center [362, 481] width 1 height 12
radio input "true"
click at [451, 604] on button "Next" at bounding box center [362, 608] width 241 height 59
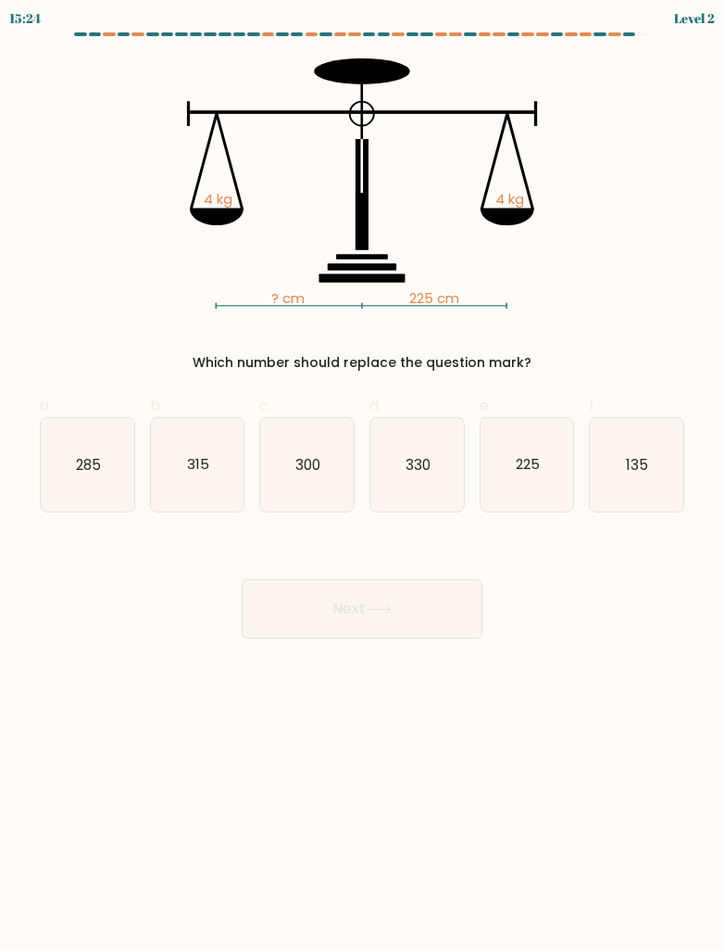
click at [541, 464] on icon "225" at bounding box center [528, 465] width 94 height 94
click at [363, 475] on input "e. 225" at bounding box center [362, 481] width 1 height 12
radio input "true"
click at [263, 609] on button "Next" at bounding box center [362, 608] width 241 height 59
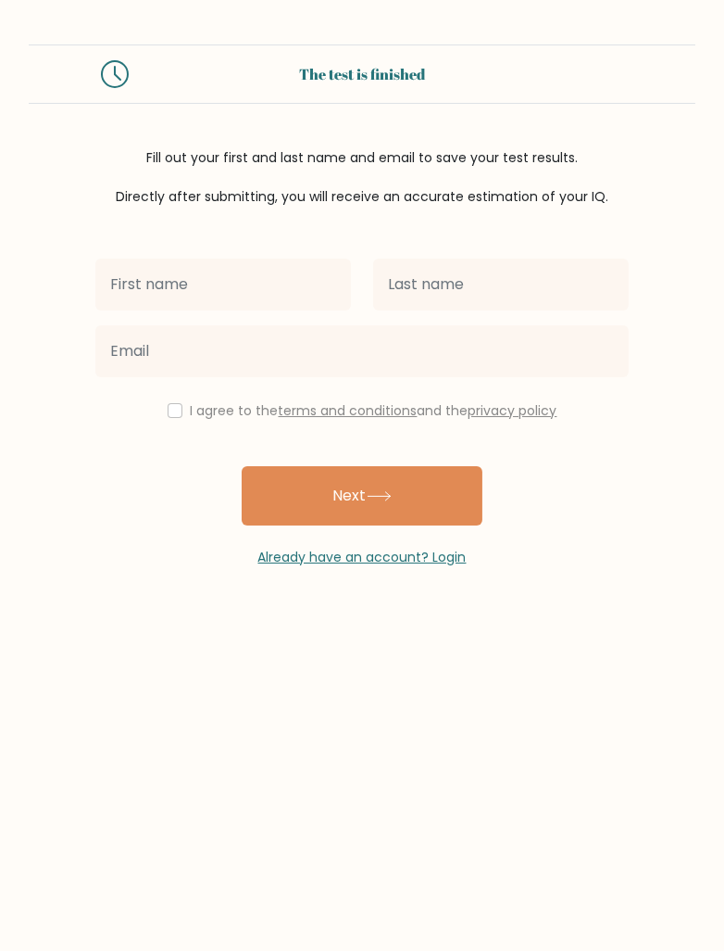
click at [157, 277] on input "text" at bounding box center [223, 284] width 256 height 52
type input "Alsabith"
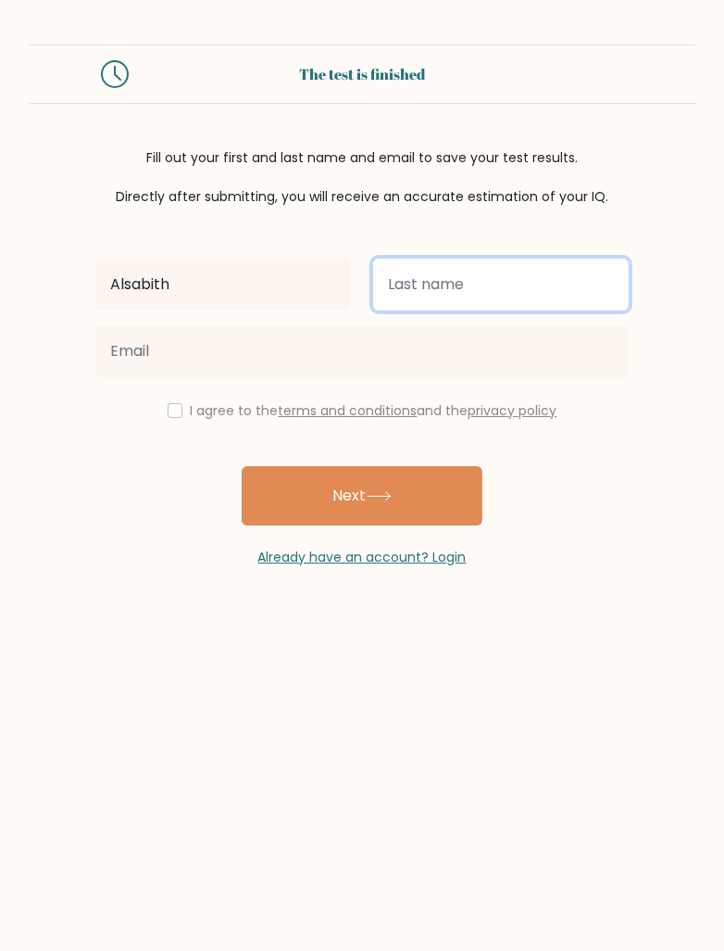
click at [439, 274] on input "text" at bounding box center [501, 284] width 256 height 52
type input "S"
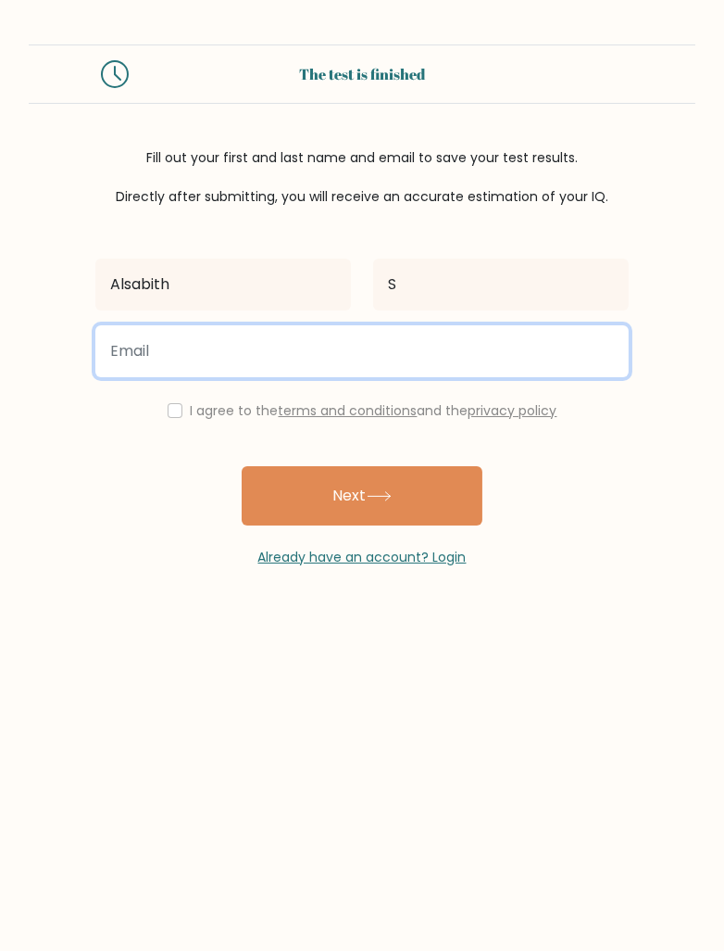
click at [178, 350] on input "email" at bounding box center [362, 351] width 534 height 52
type input "alsabith436@gmail.com"
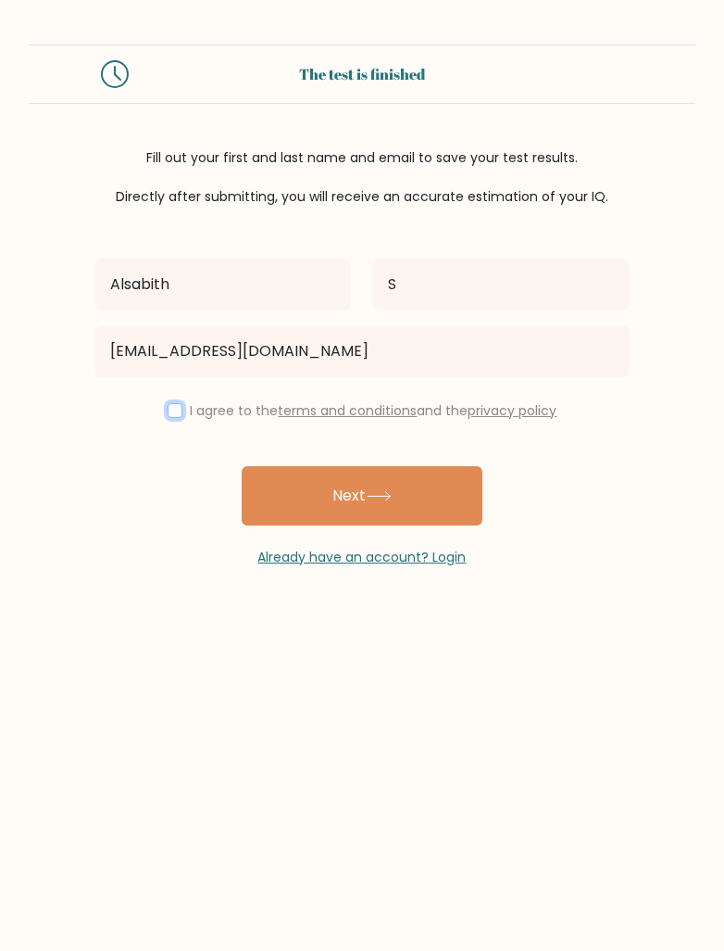
click at [177, 409] on input "checkbox" at bounding box center [175, 410] width 15 height 15
checkbox input "true"
click at [280, 497] on button "Next" at bounding box center [362, 495] width 241 height 59
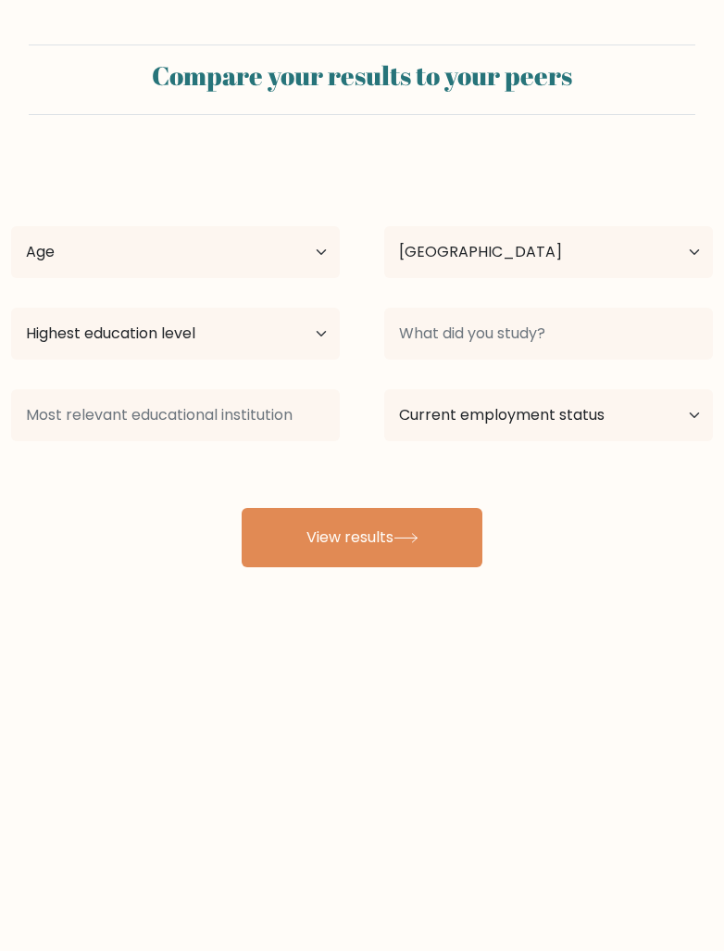
select select "IN"
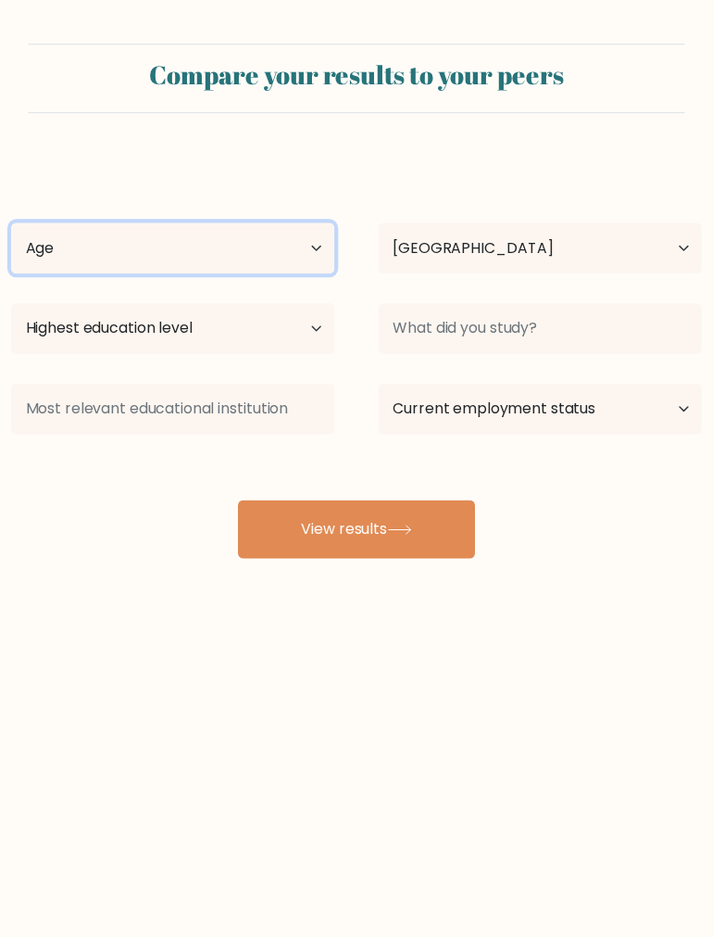
click at [234, 264] on select "Age Under [DEMOGRAPHIC_DATA] [DEMOGRAPHIC_DATA] [DEMOGRAPHIC_DATA] [DEMOGRAPHIC…" at bounding box center [175, 252] width 329 height 52
select select "min_18"
click at [11, 226] on select "Age Under 18 years old 18-24 years old 25-34 years old 35-44 years old 45-54 ye…" at bounding box center [175, 252] width 329 height 52
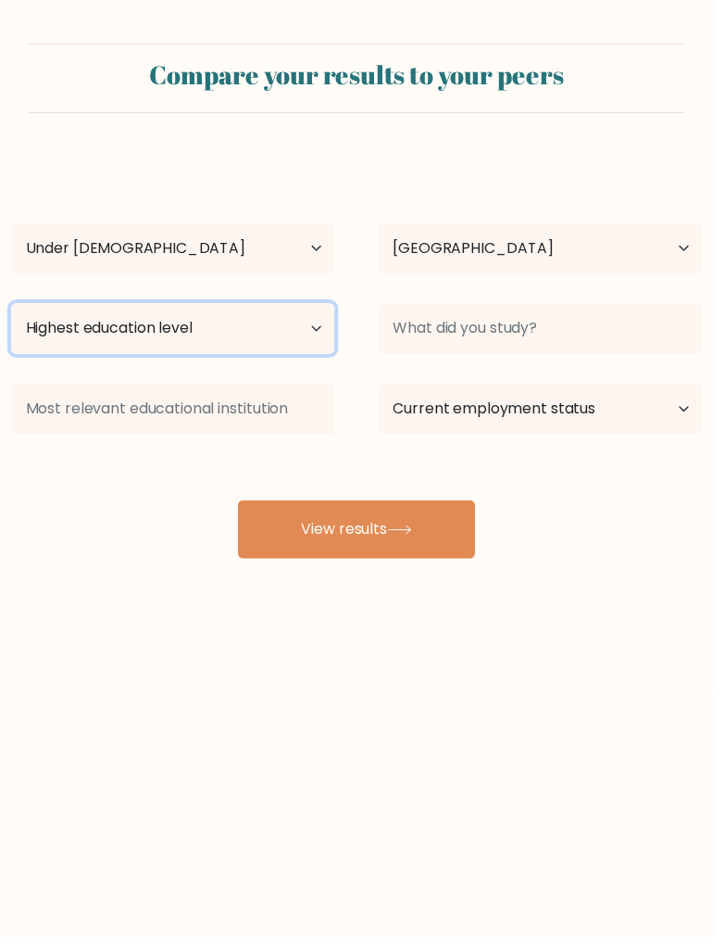
click at [140, 334] on select "Highest education level No schooling Primary Lower Secondary Upper Secondary Oc…" at bounding box center [175, 334] width 329 height 52
select select "upper_secondary"
click at [11, 308] on select "Highest education level No schooling Primary Lower Secondary Upper Secondary Oc…" at bounding box center [175, 334] width 329 height 52
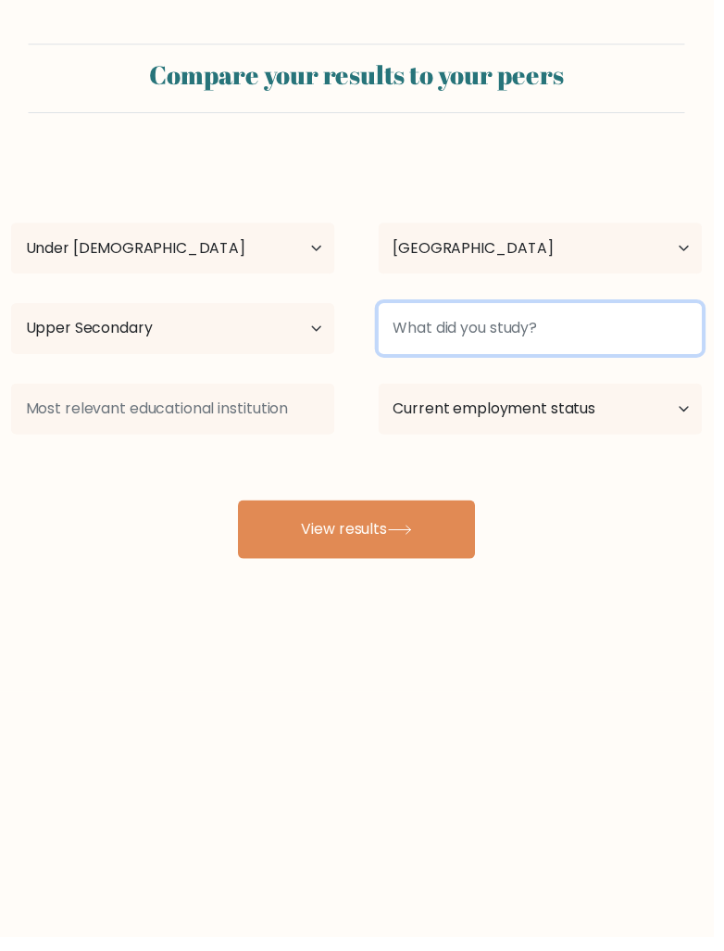
click at [646, 328] on input at bounding box center [548, 334] width 329 height 52
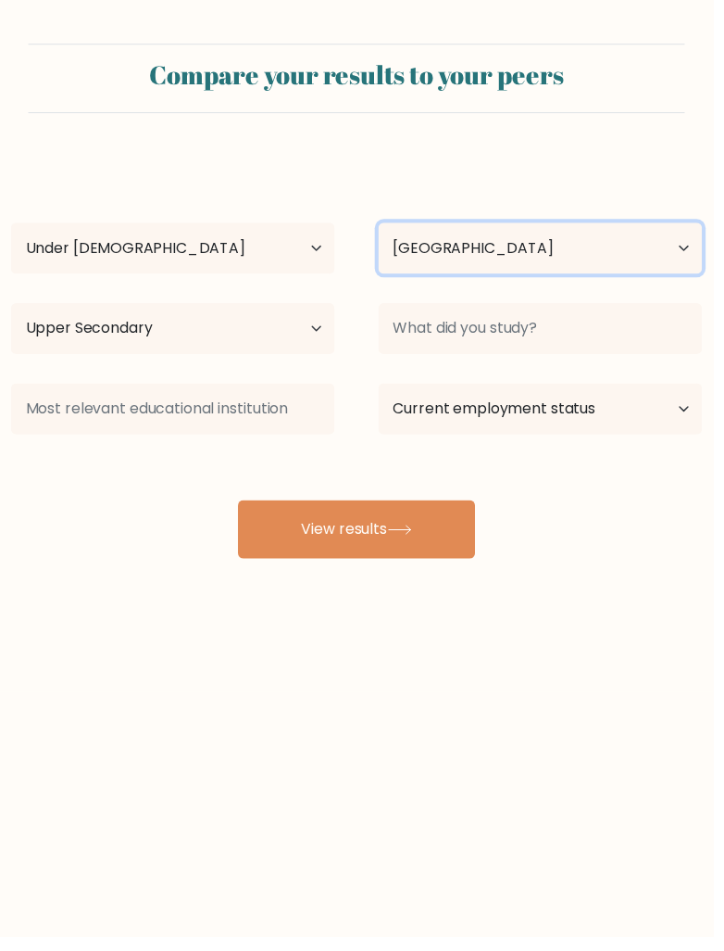
click at [662, 249] on select "Country Afghanistan Albania Algeria American Samoa Andorra Angola Anguilla Anta…" at bounding box center [548, 252] width 329 height 52
click at [639, 533] on div "Alsabith S Age Under 18 years old 18-24 years old 25-34 years old 35-44 years o…" at bounding box center [362, 363] width 724 height 408
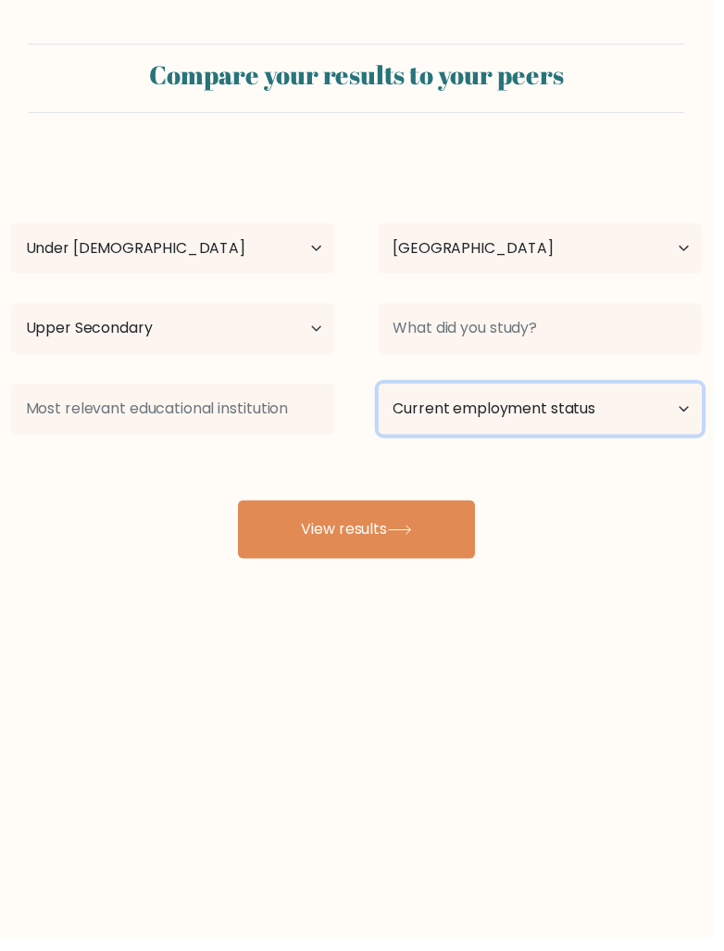
click at [669, 409] on select "Current employment status Employed Student Retired Other / prefer not to answer" at bounding box center [548, 415] width 329 height 52
select select "student"
click at [384, 389] on select "Current employment status Employed Student Retired Other / prefer not to answer" at bounding box center [548, 415] width 329 height 52
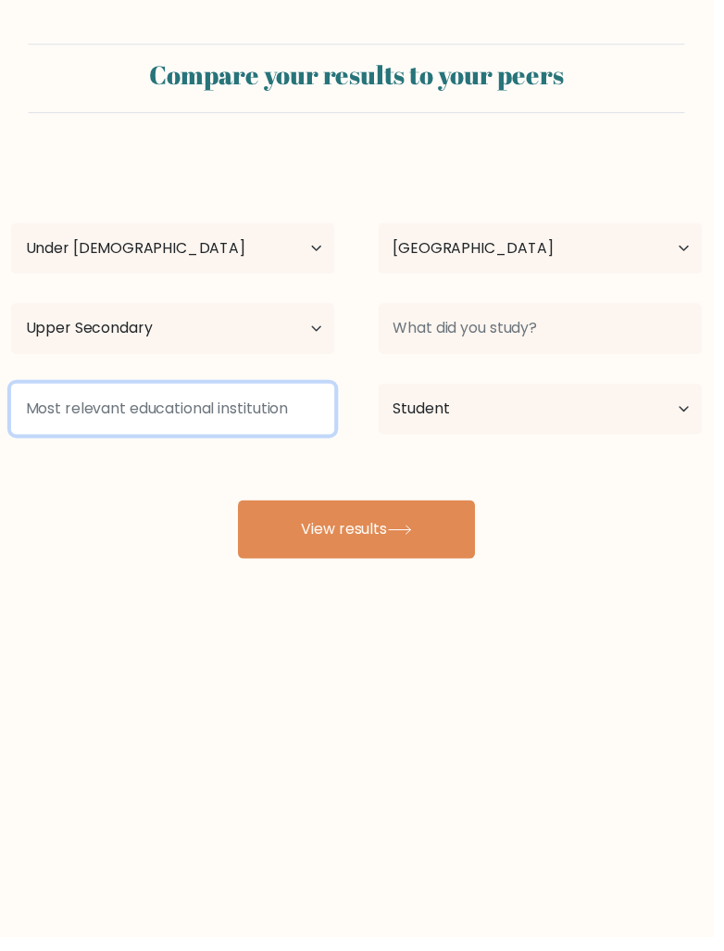
click at [43, 412] on input at bounding box center [175, 415] width 329 height 52
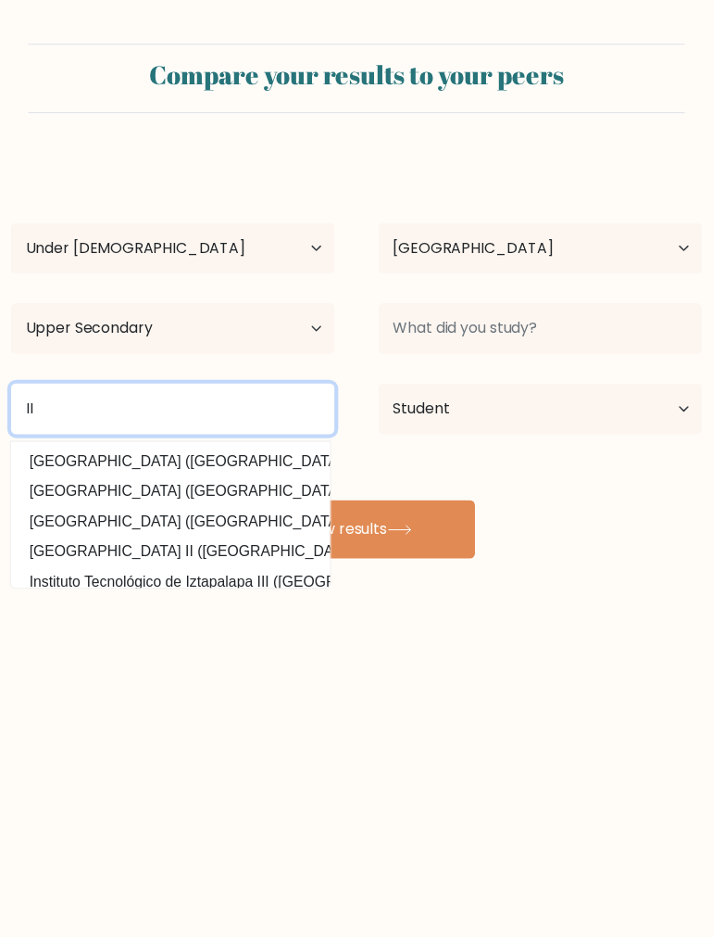
type input "I"
type input "M"
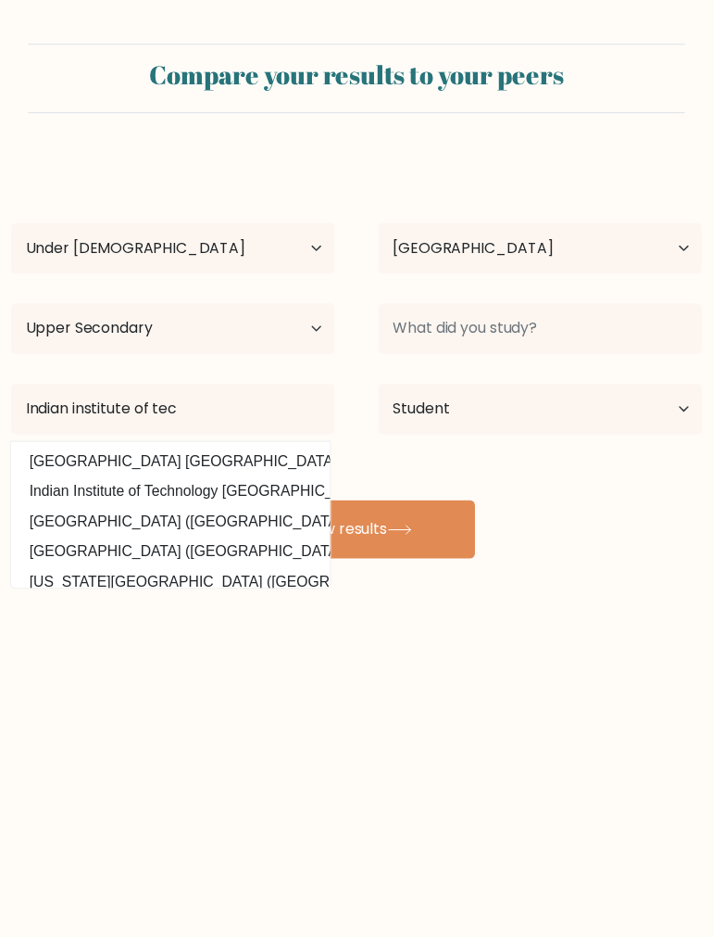
click at [139, 467] on option "Indian Institute of Technology Delhi (India)" at bounding box center [173, 468] width 315 height 30
type input "[GEOGRAPHIC_DATA] [GEOGRAPHIC_DATA]"
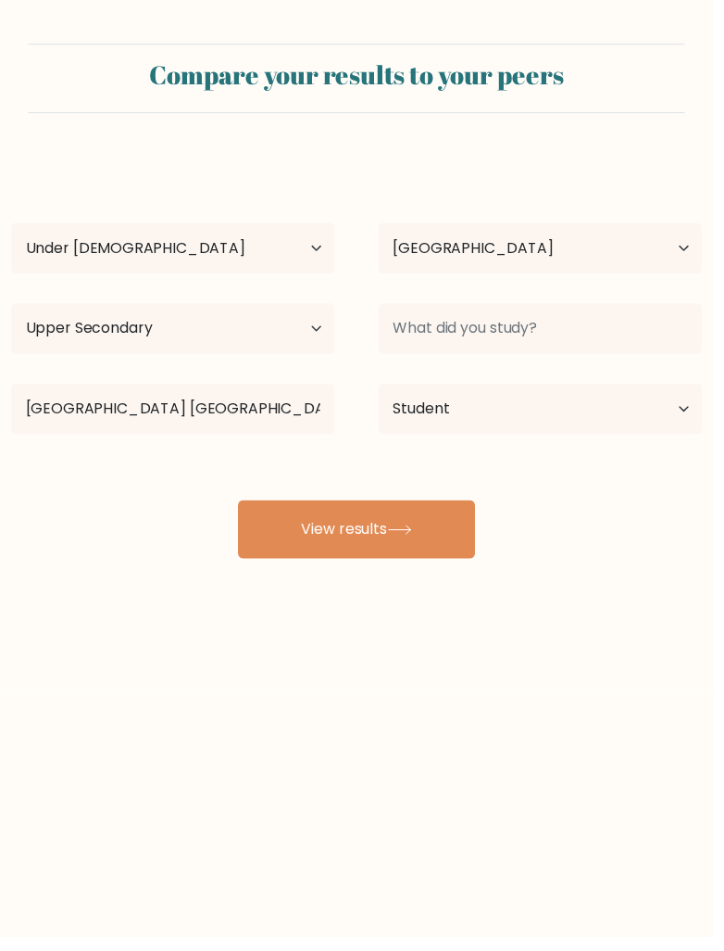
click at [262, 542] on button "View results" at bounding box center [362, 537] width 241 height 59
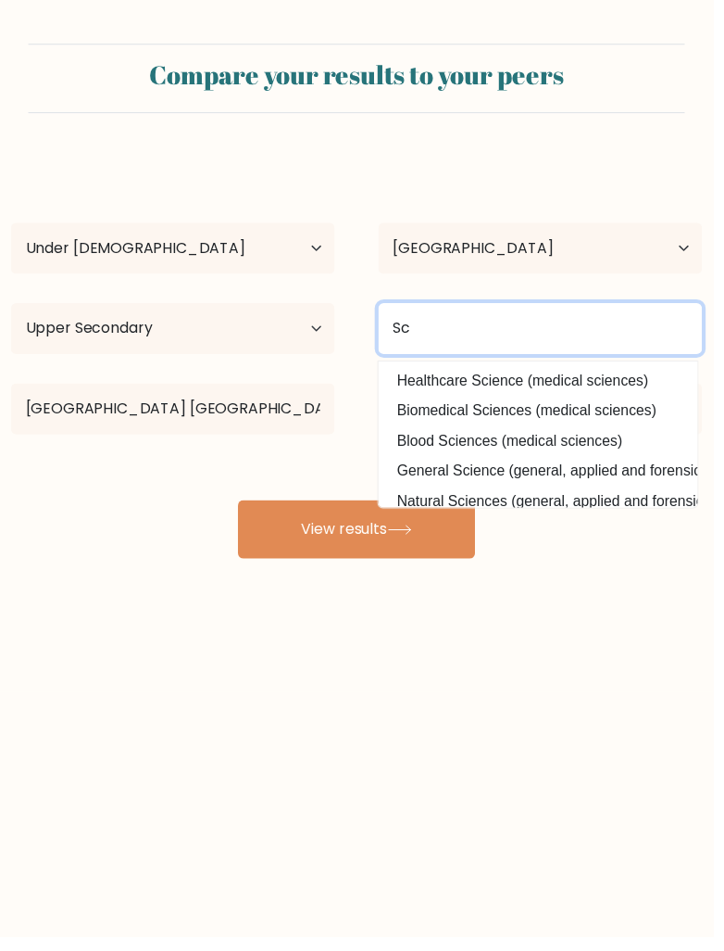
type input "S"
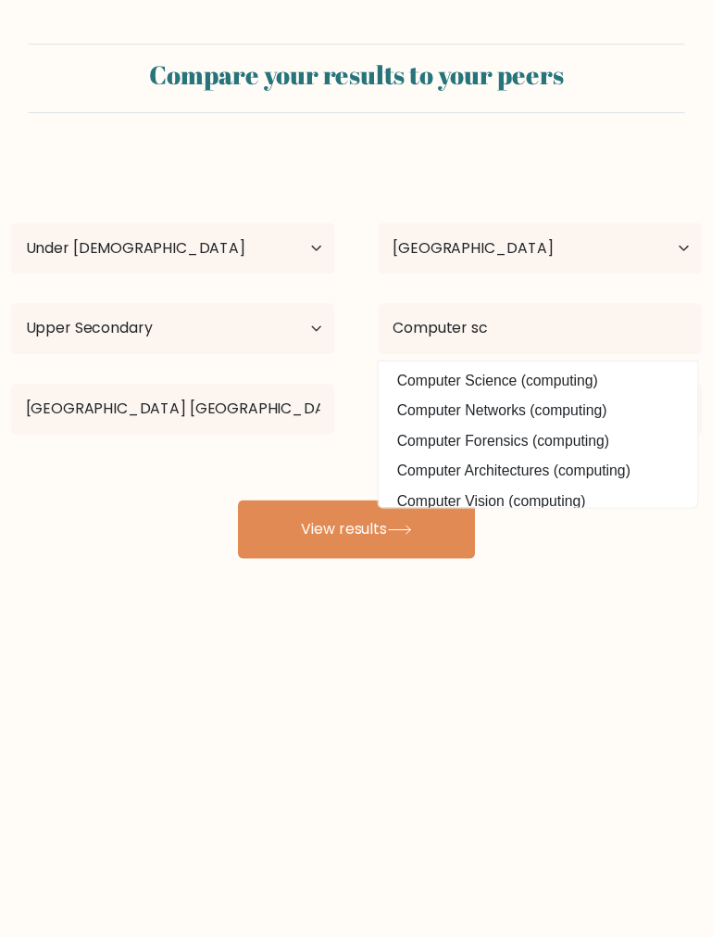
click at [615, 382] on option "Computer Science (computing)" at bounding box center [546, 386] width 315 height 30
type input "Computer Science"
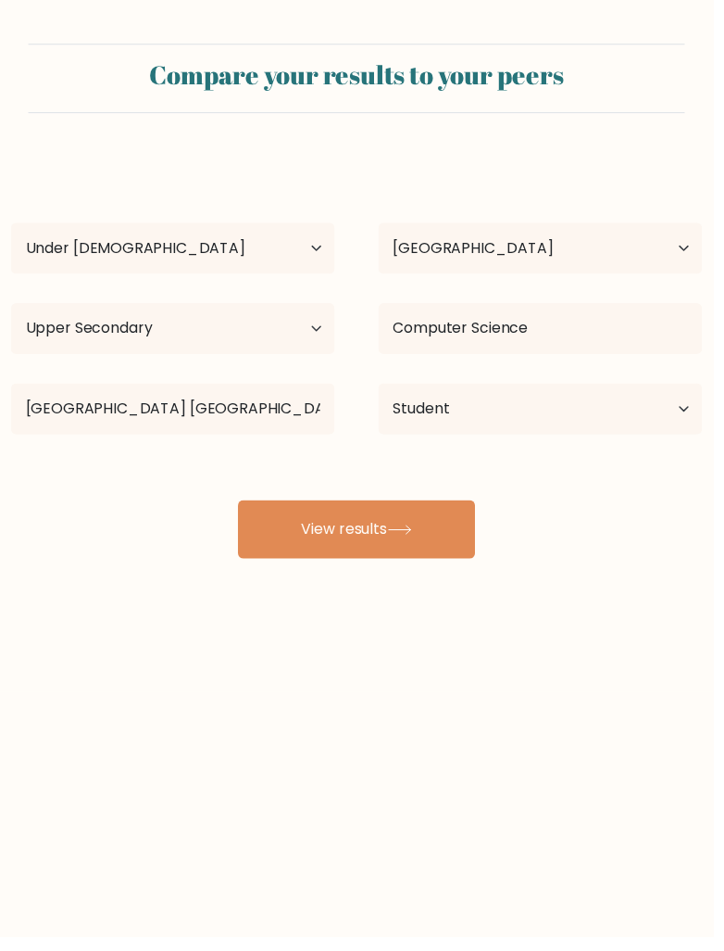
click at [452, 532] on button "View results" at bounding box center [362, 537] width 241 height 59
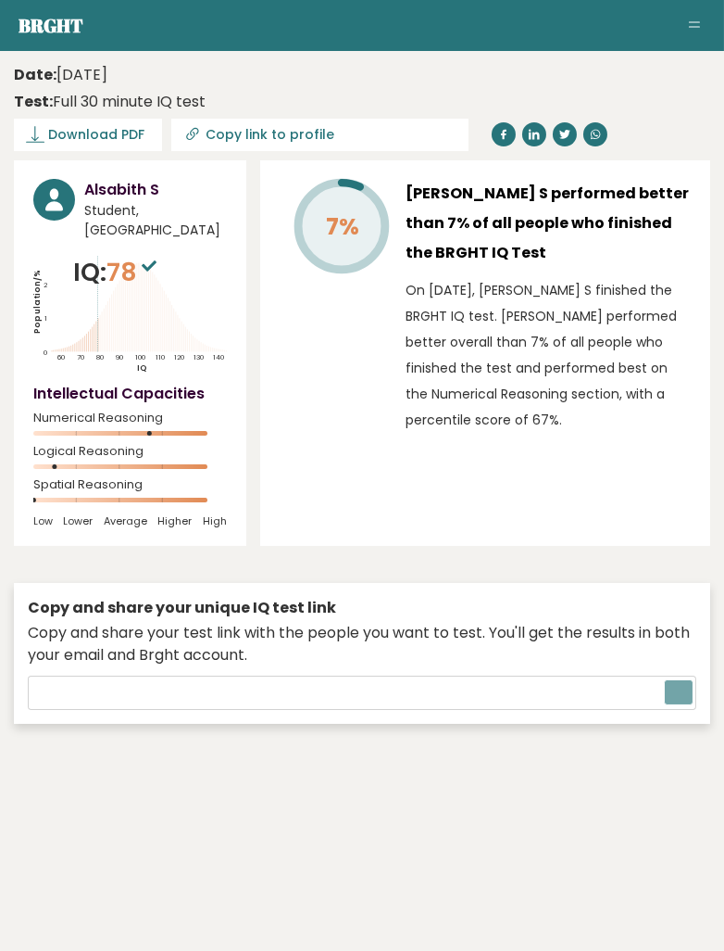
type input "[URL][DOMAIN_NAME]"
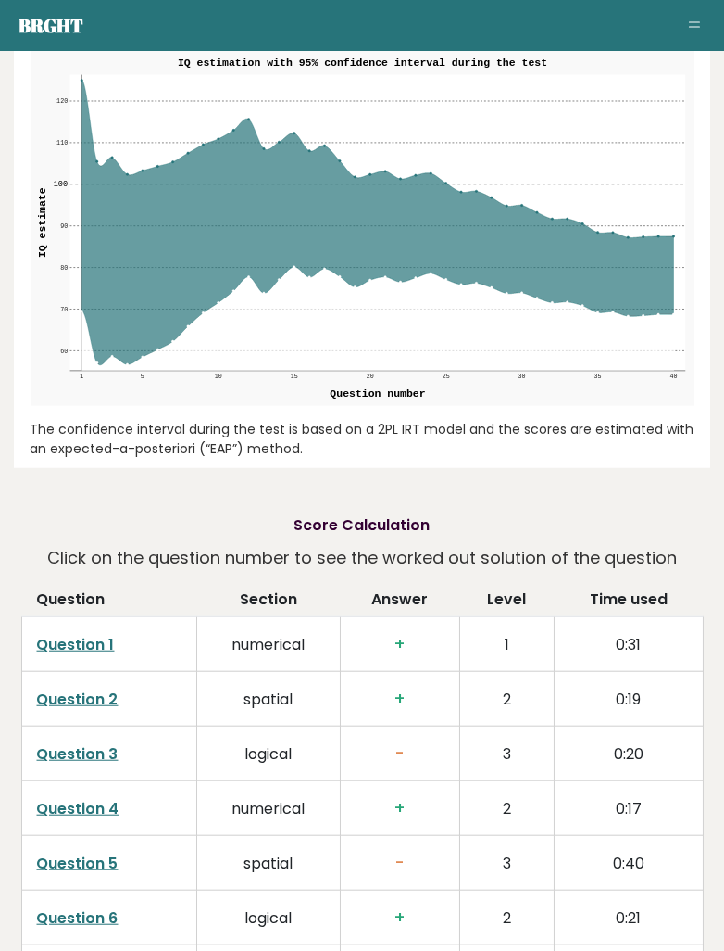
scroll to position [2684, 0]
